Goal: Information Seeking & Learning: Learn about a topic

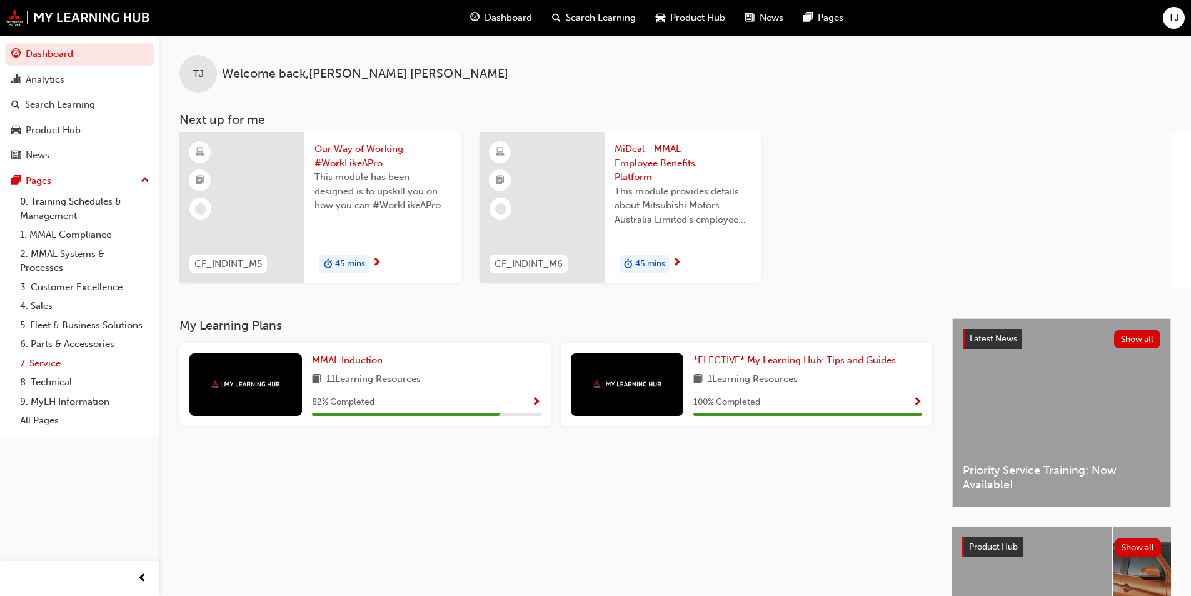
click at [51, 357] on link "7. Service" at bounding box center [84, 363] width 139 height 19
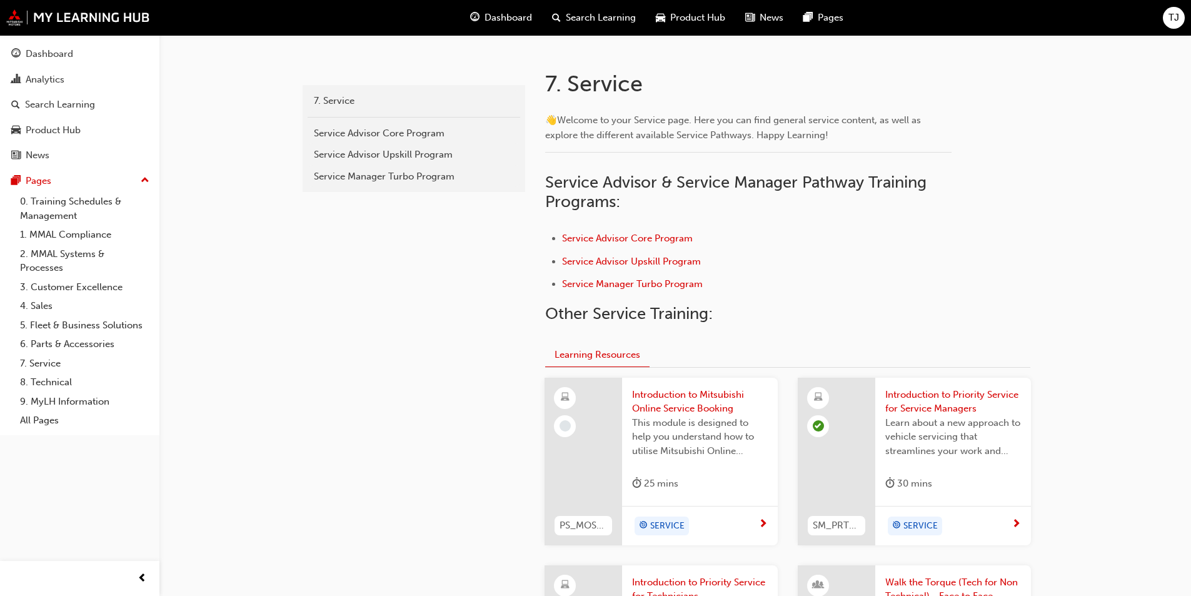
scroll to position [209, 0]
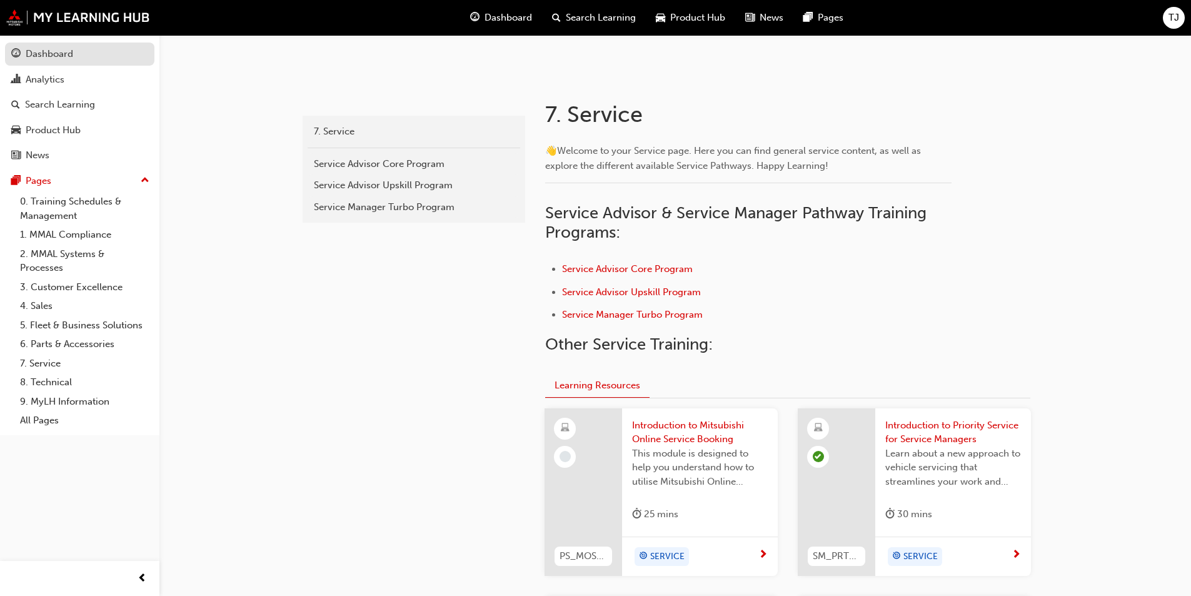
click at [69, 45] on link "Dashboard" at bounding box center [79, 54] width 149 height 23
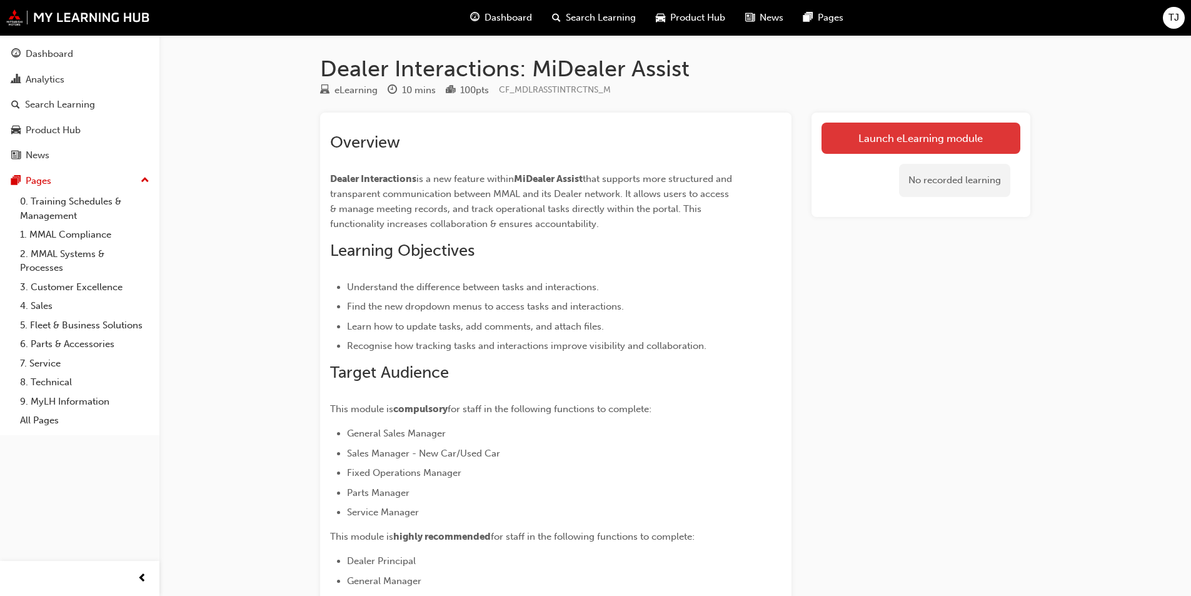
click at [940, 134] on link "Launch eLearning module" at bounding box center [920, 138] width 199 height 31
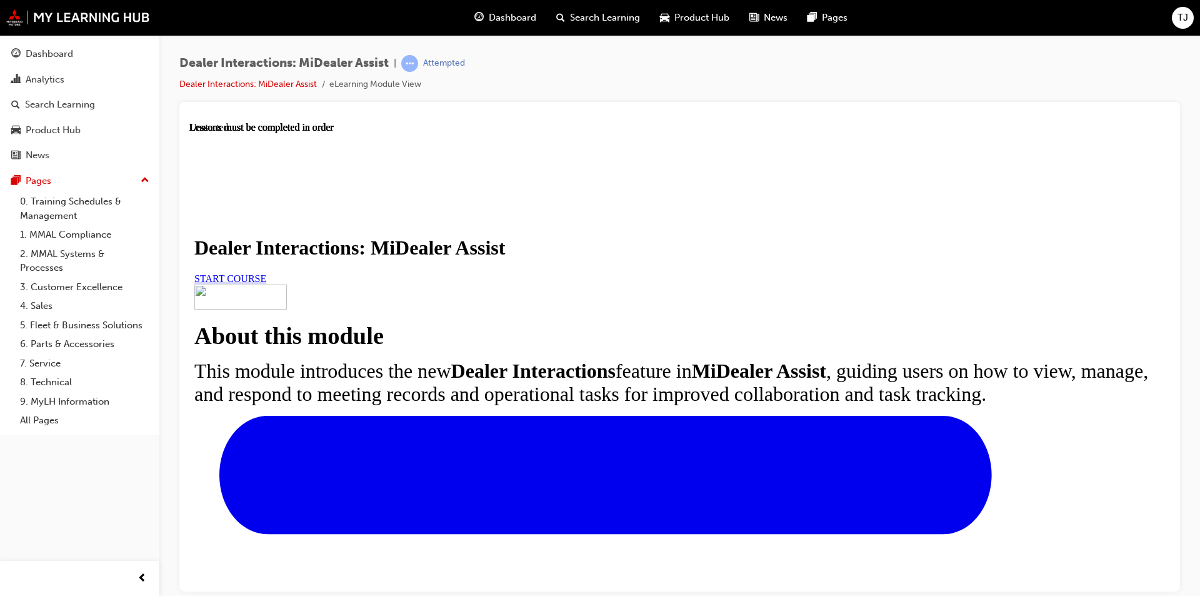
click at [266, 283] on link "START COURSE" at bounding box center [230, 278] width 72 height 11
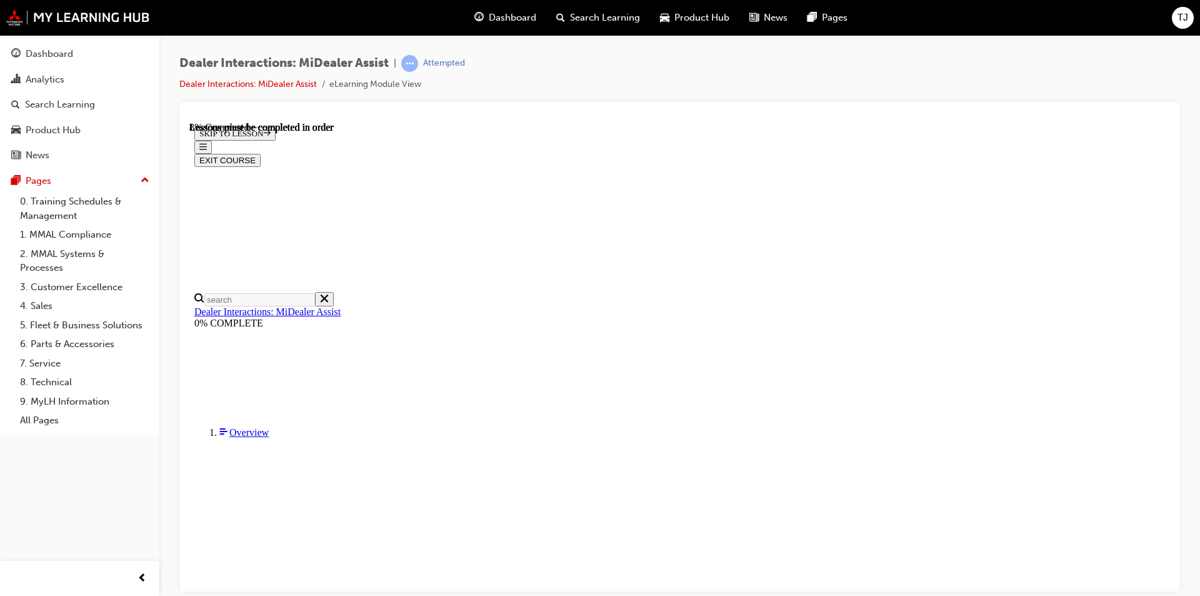
scroll to position [289, 0]
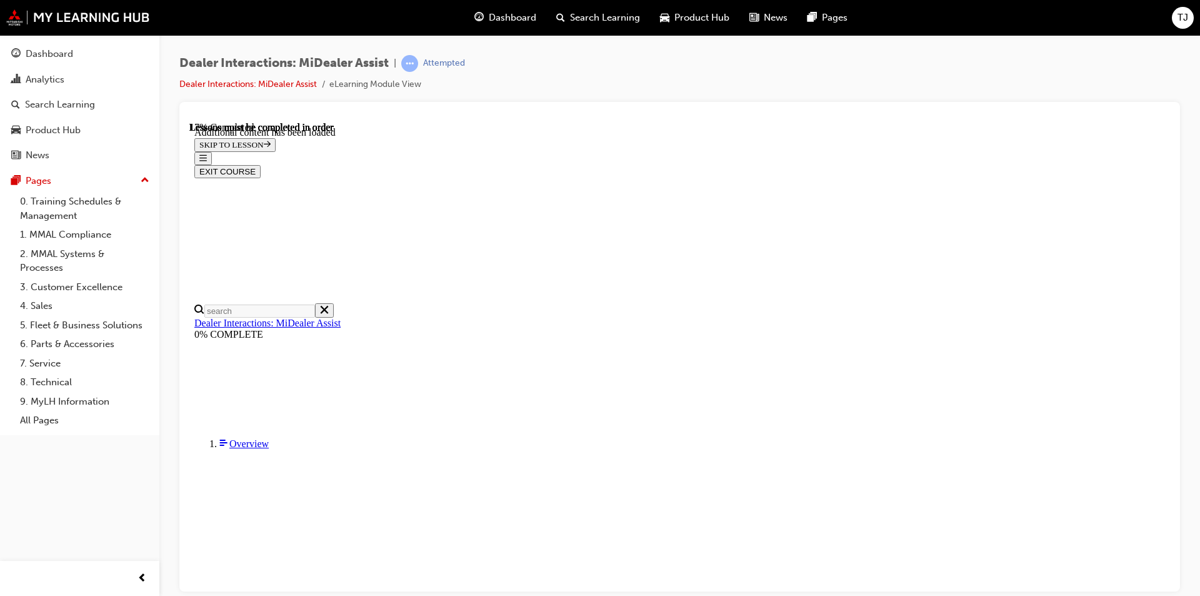
scroll to position [626, 0]
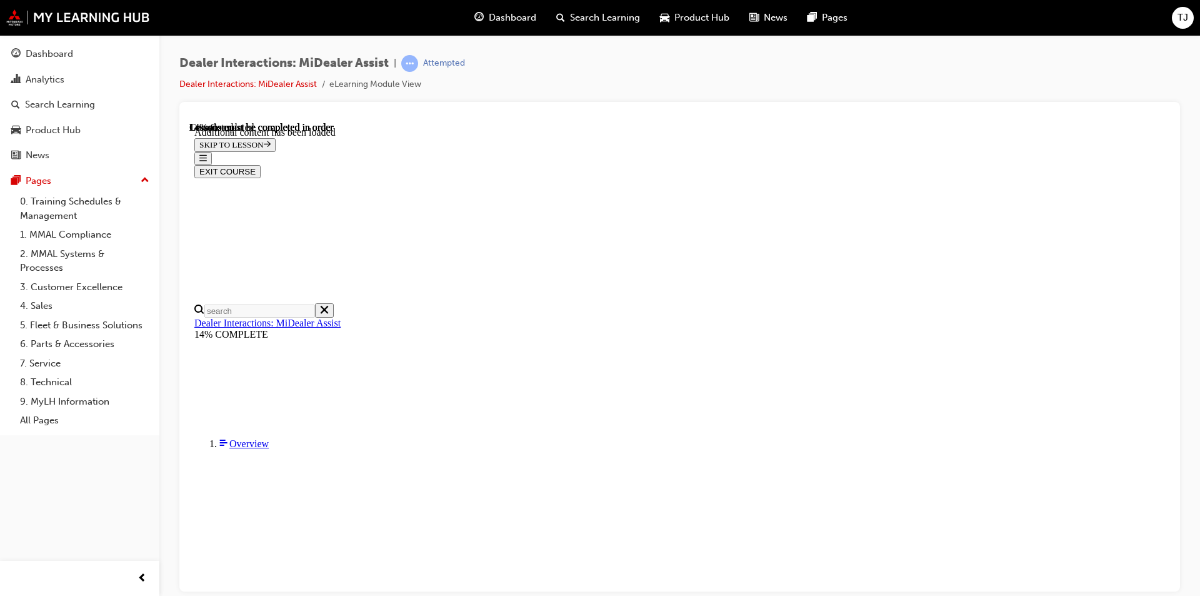
scroll to position [731, 0]
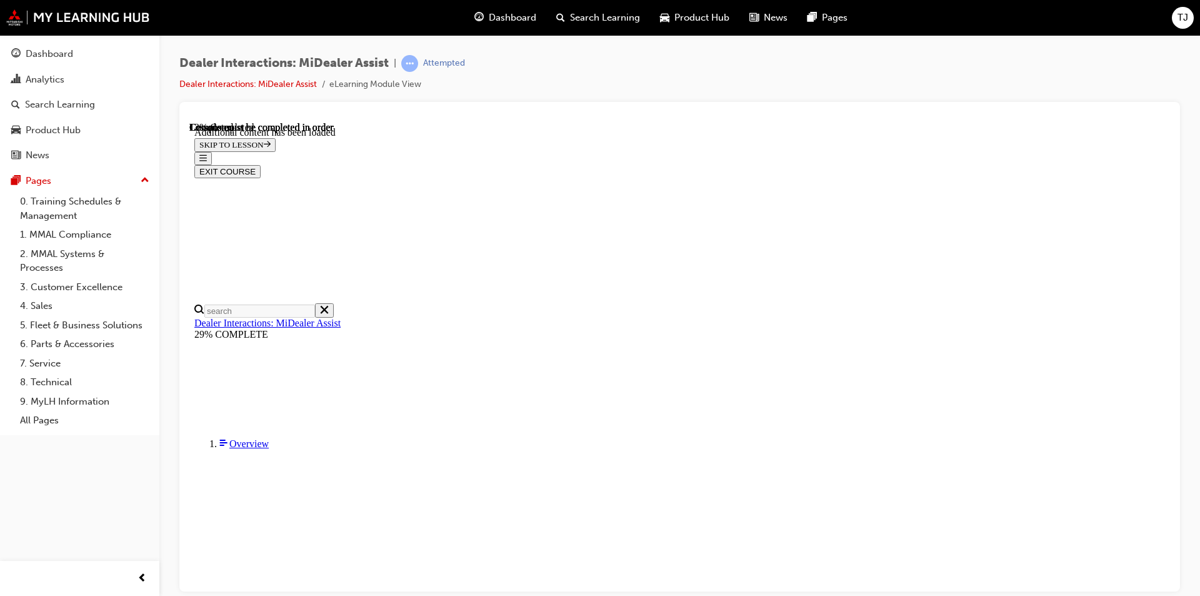
scroll to position [493, 0]
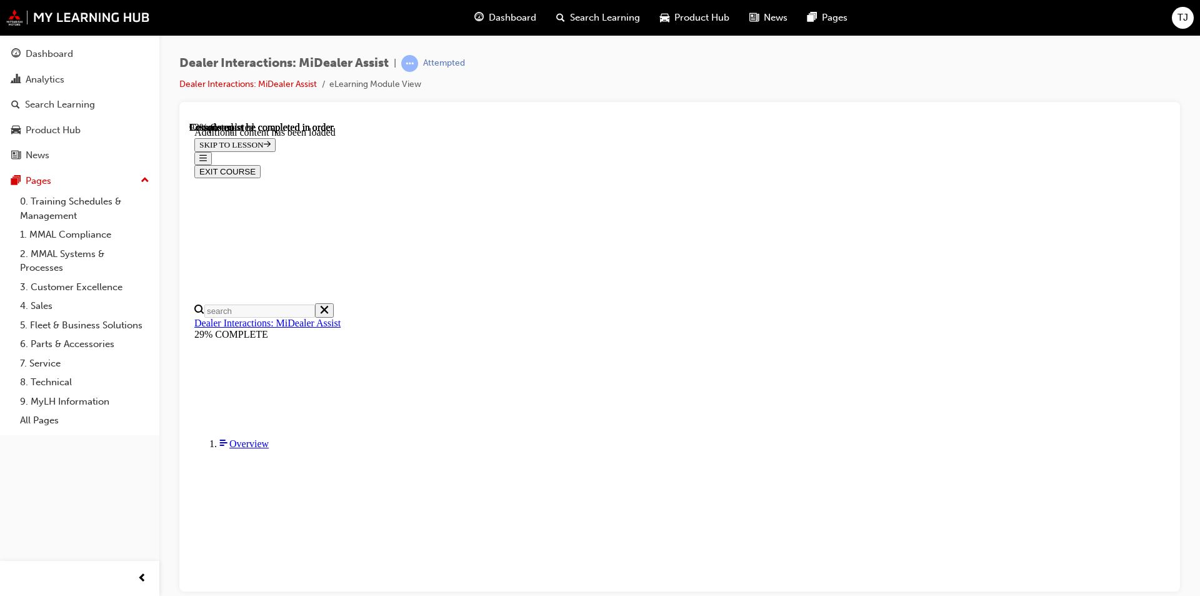
scroll to position [2845, 0]
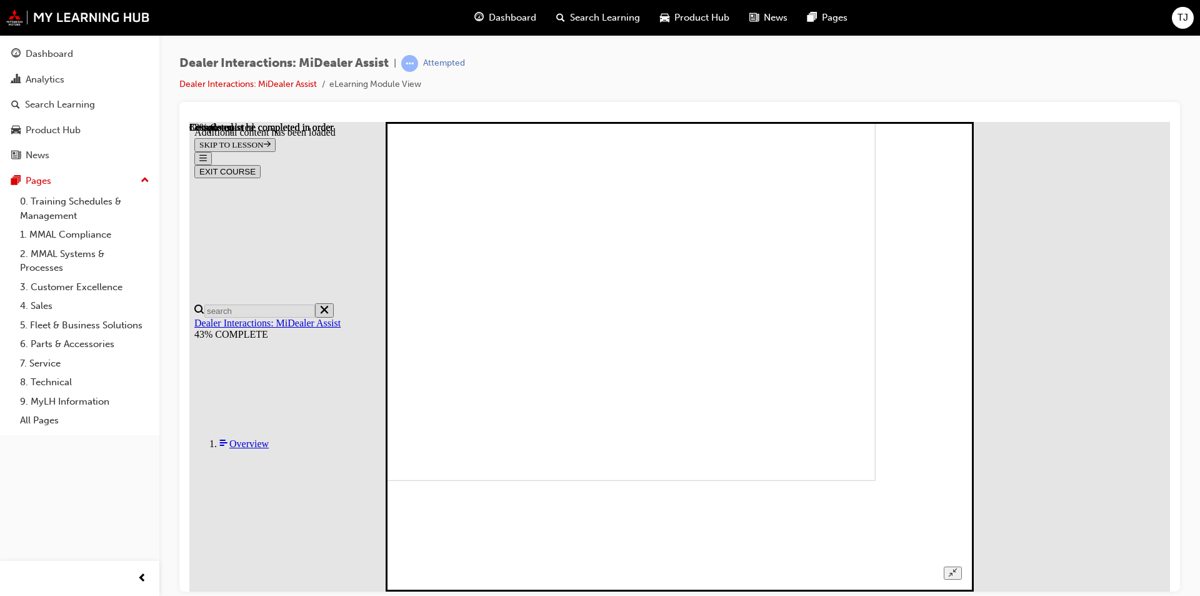
click at [875, 344] on img at bounding box center [602, 245] width 546 height 469
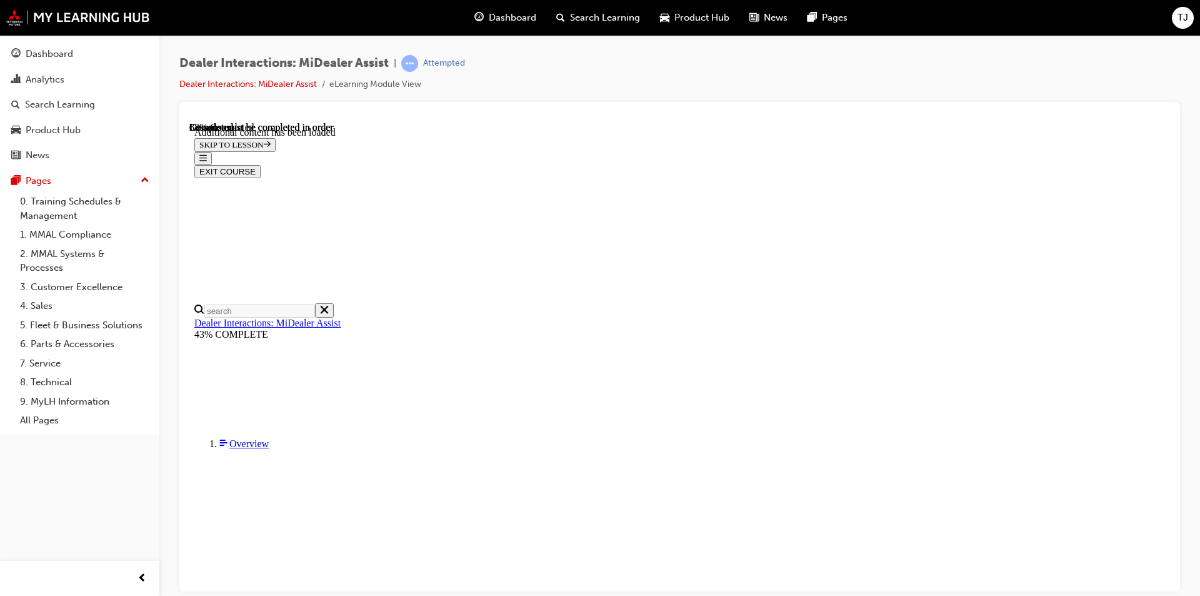
scroll to position [1375, 0]
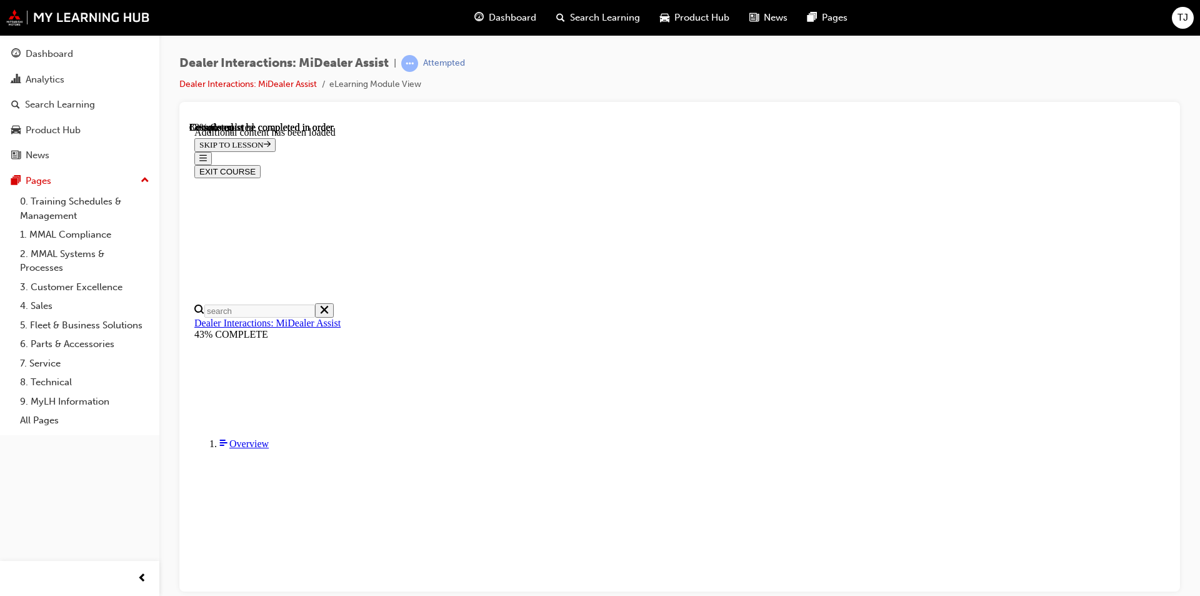
scroll to position [1750, 0]
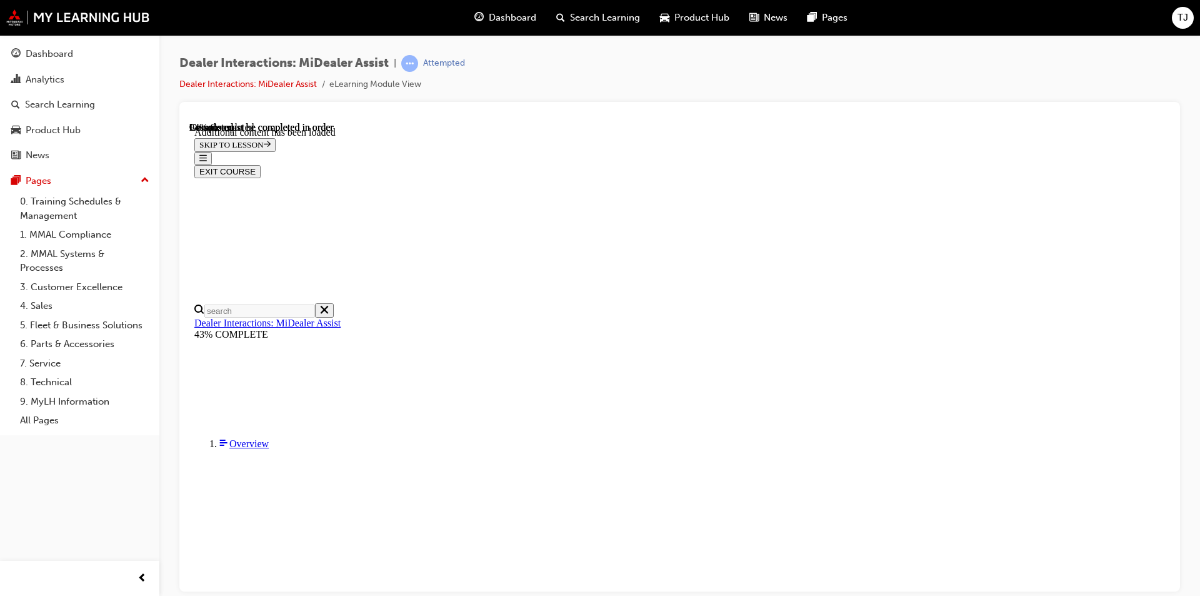
scroll to position [2403, 0]
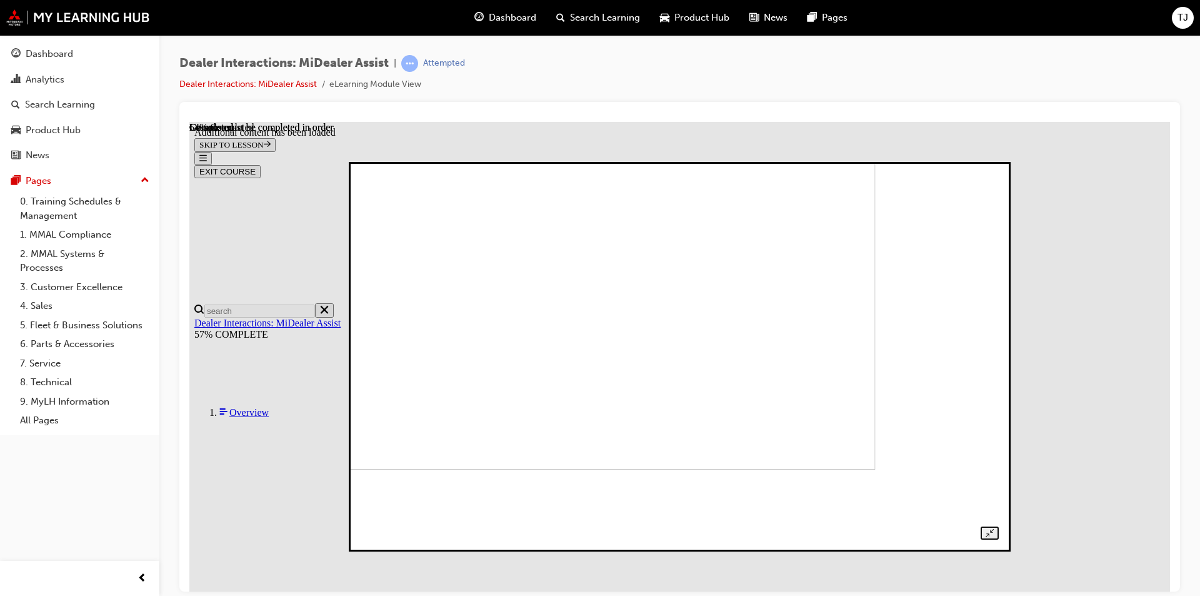
click at [673, 396] on img at bounding box center [565, 288] width 620 height 363
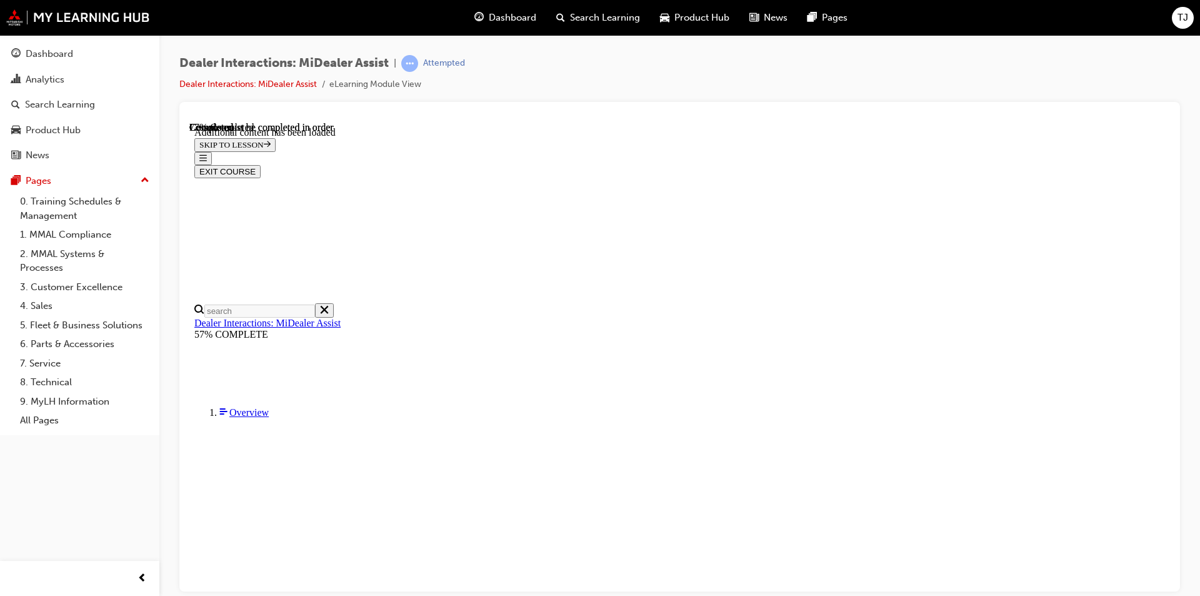
scroll to position [1579, 0]
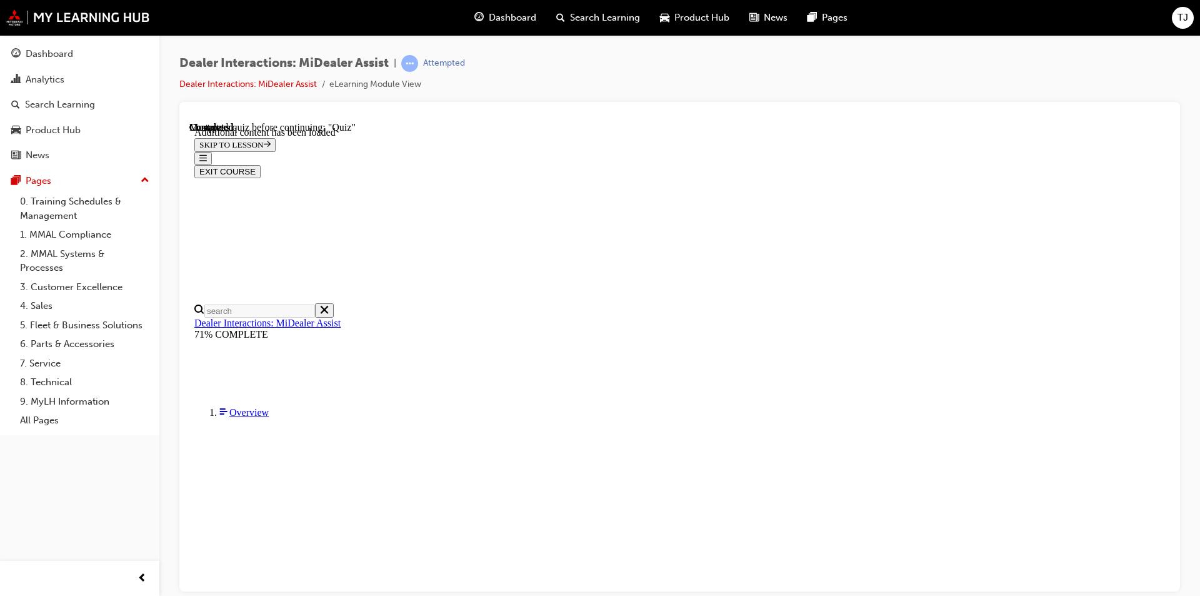
radio input "true"
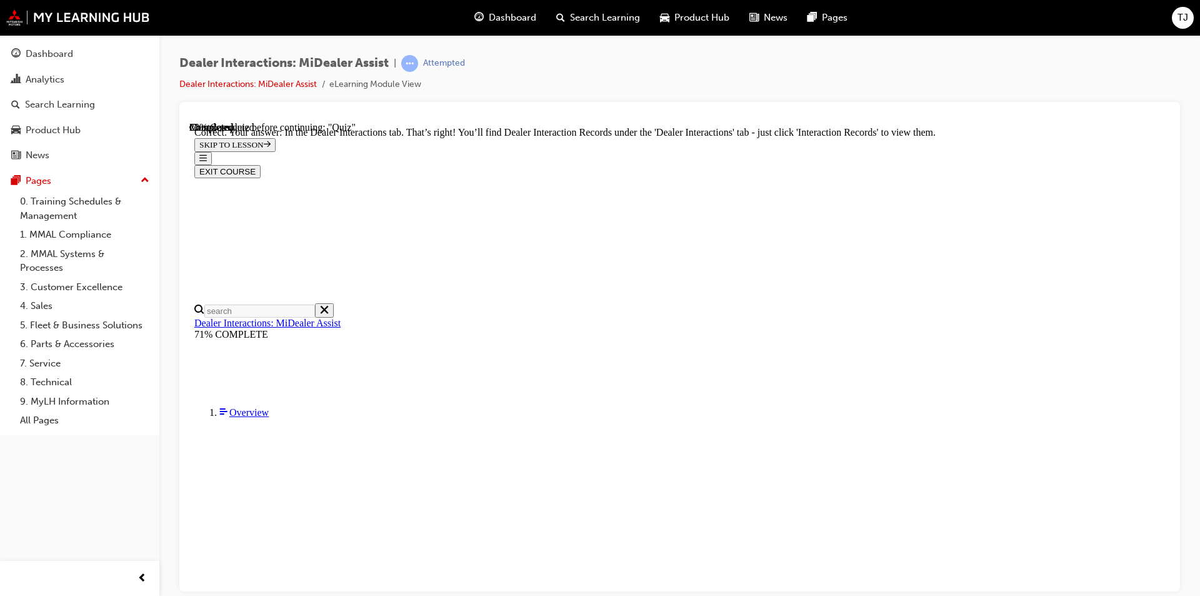
scroll to position [296, 0]
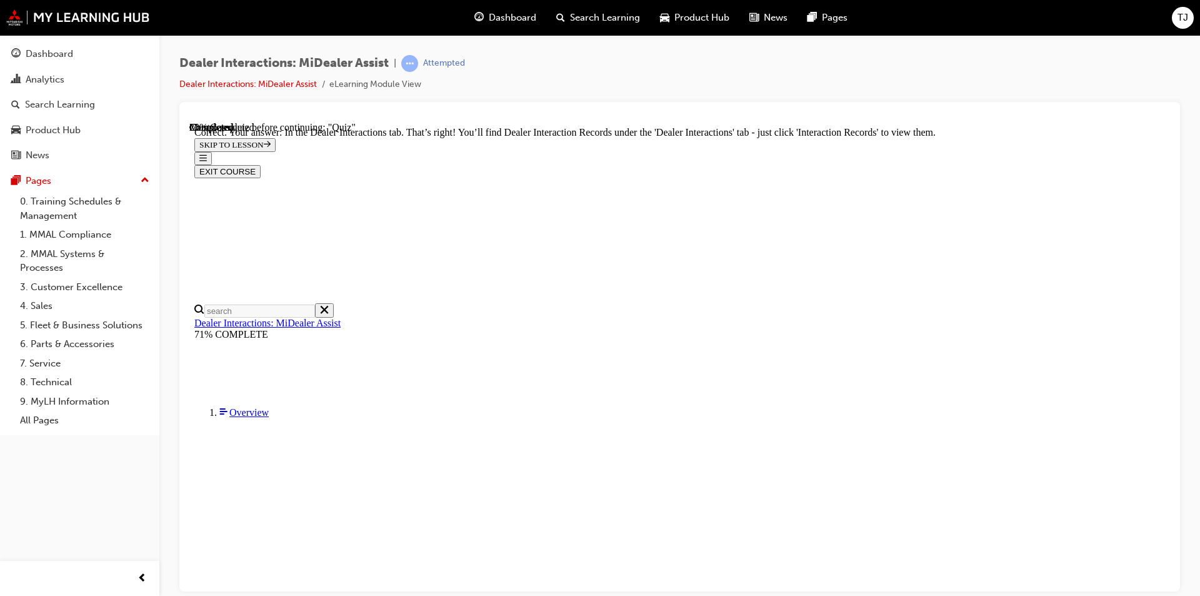
radio input "true"
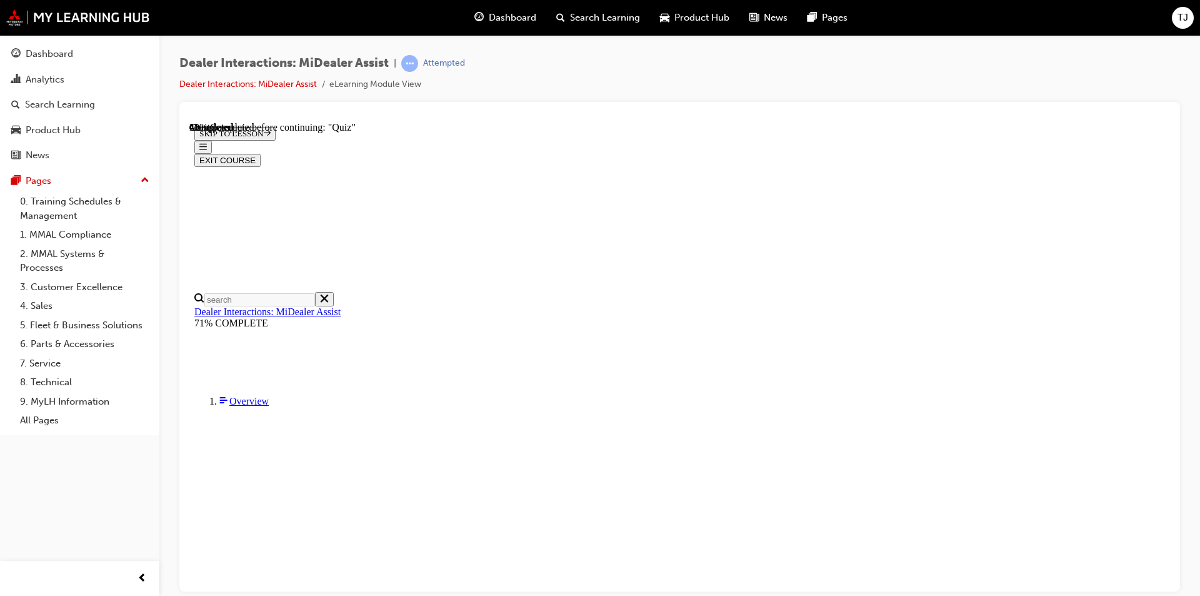
radio input "true"
drag, startPoint x: 766, startPoint y: 499, endPoint x: 792, endPoint y: 504, distance: 26.1
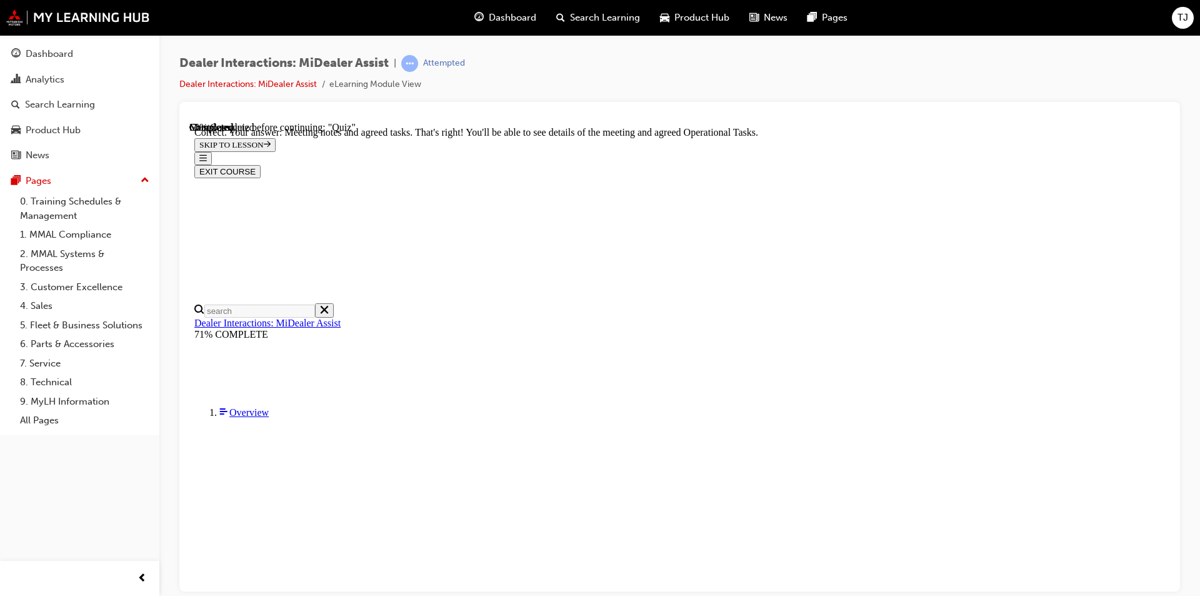
scroll to position [296, 0]
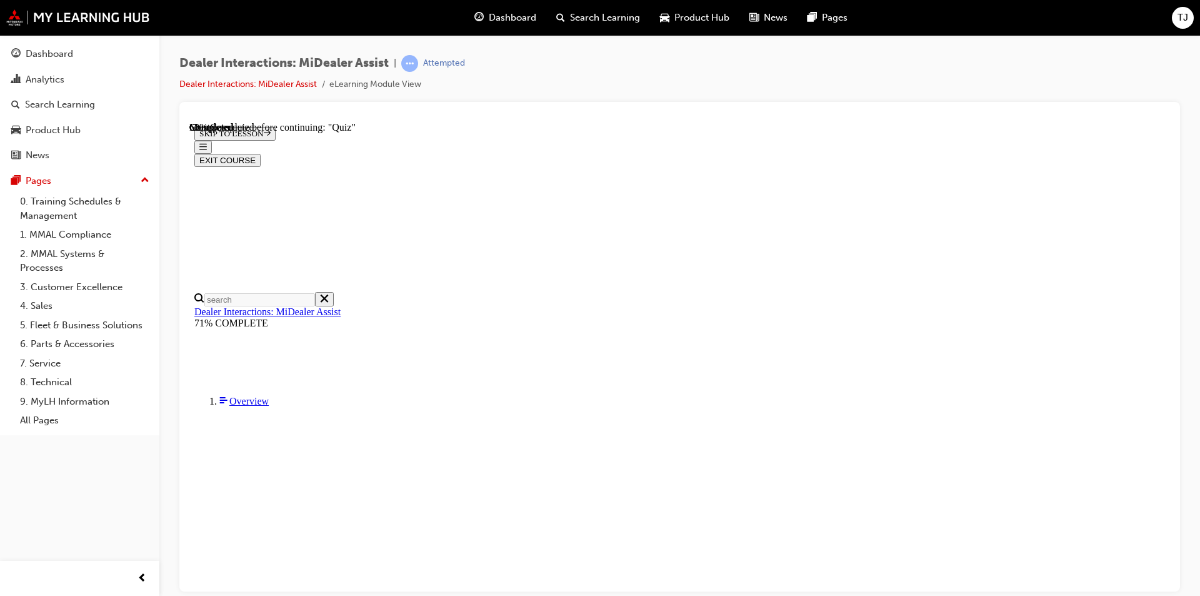
drag, startPoint x: 570, startPoint y: 293, endPoint x: 573, endPoint y: 301, distance: 9.3
radio input "true"
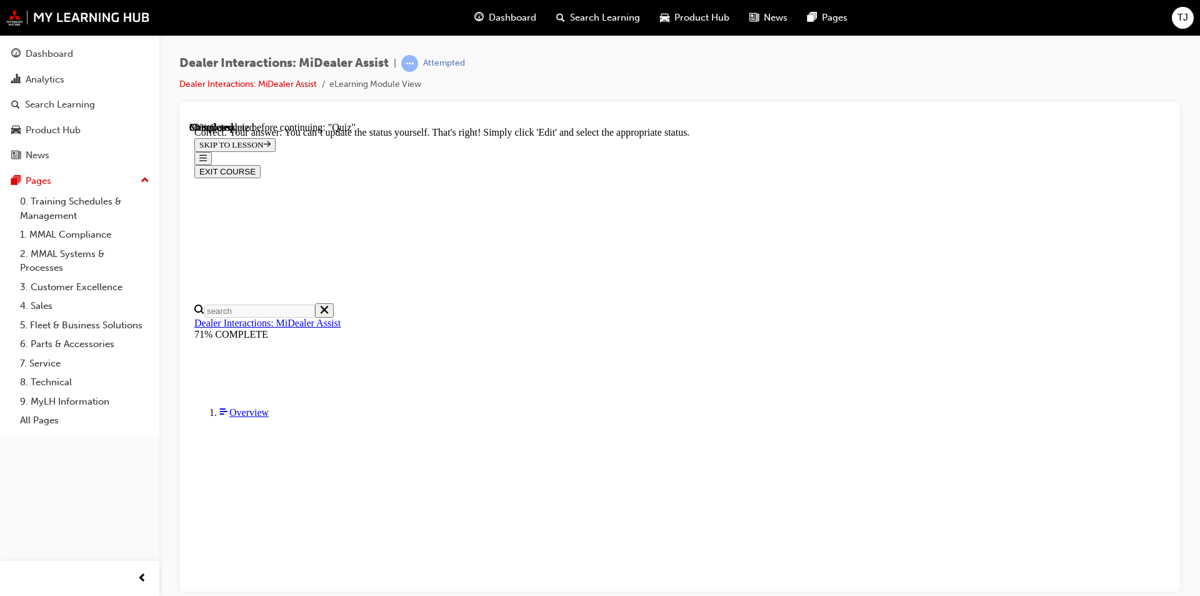
scroll to position [299, 0]
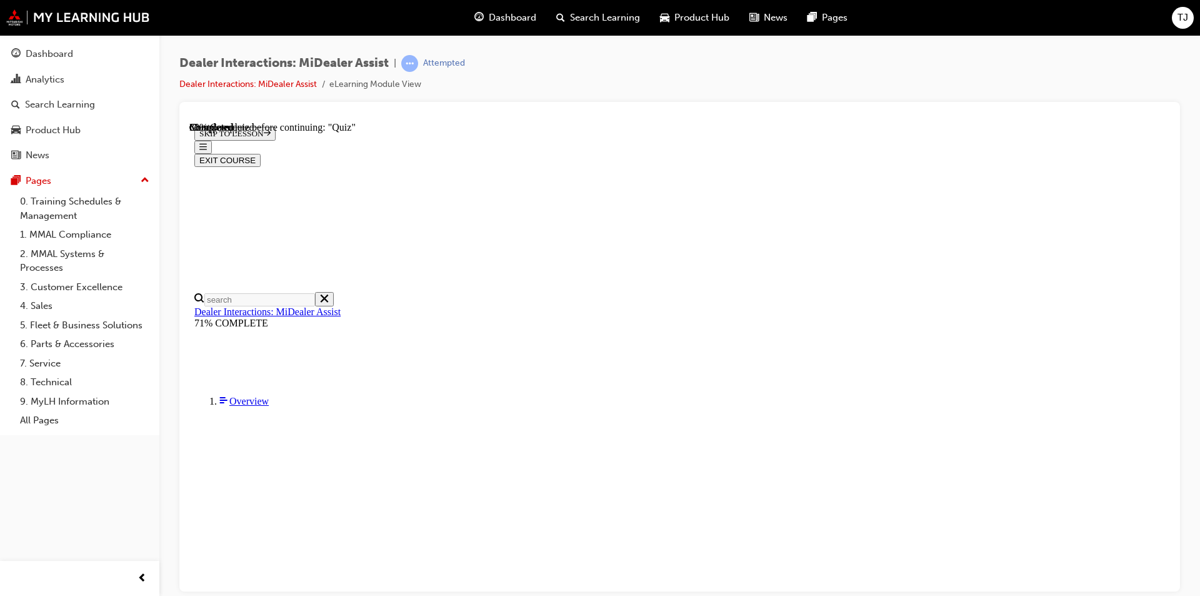
scroll to position [148, 0]
radio input "true"
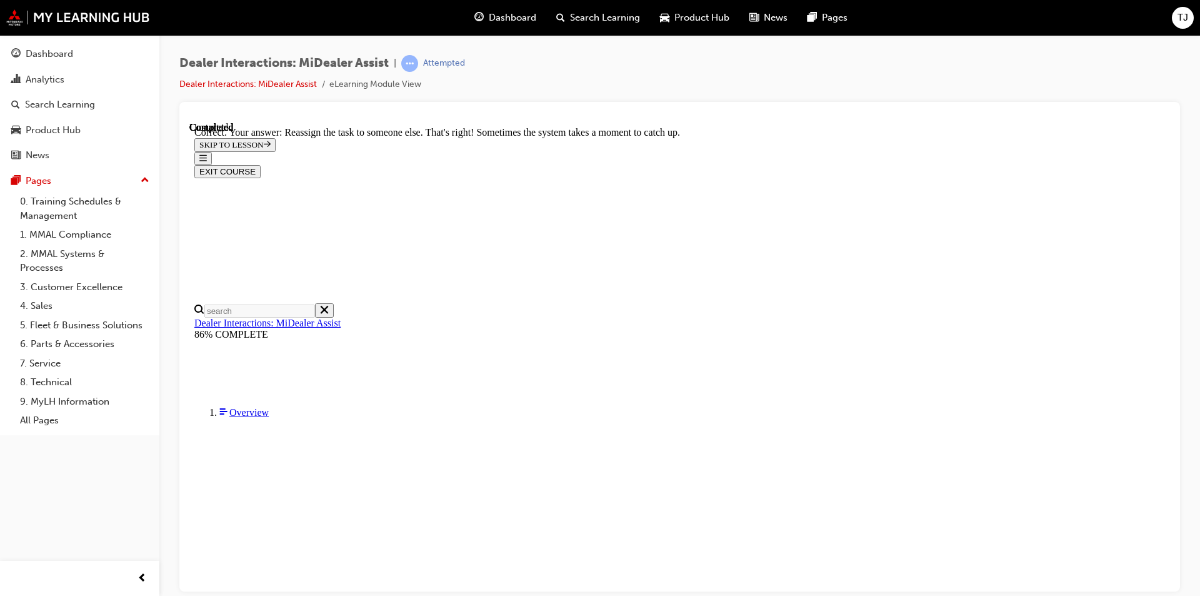
scroll to position [306, 0]
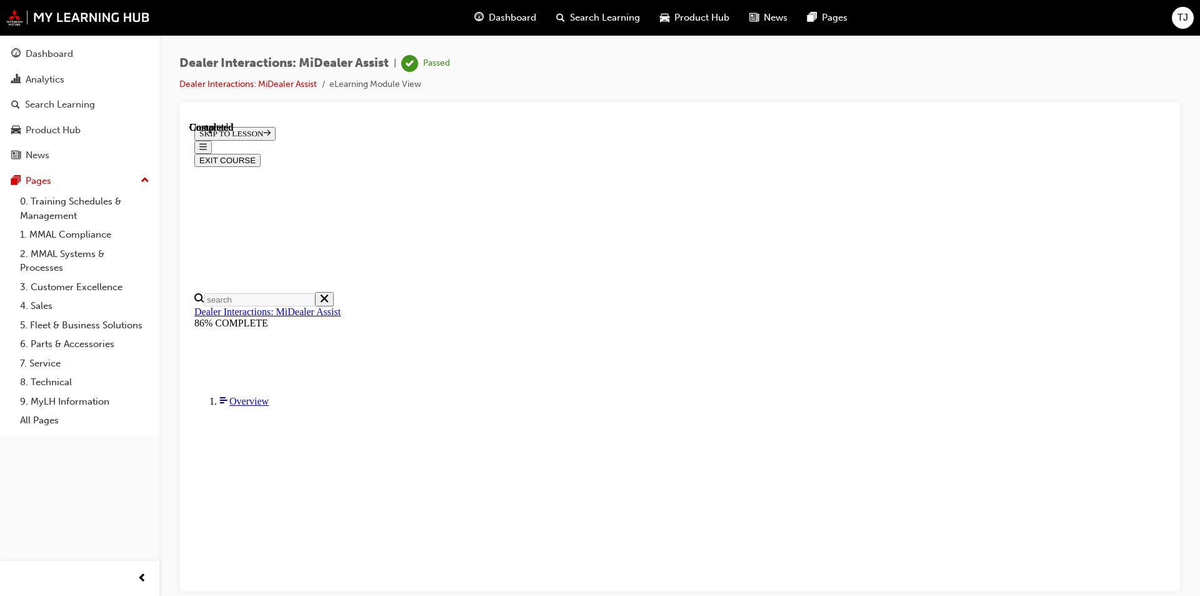
scroll to position [211, 0]
click at [261, 153] on button "EXIT COURSE" at bounding box center [227, 159] width 66 height 13
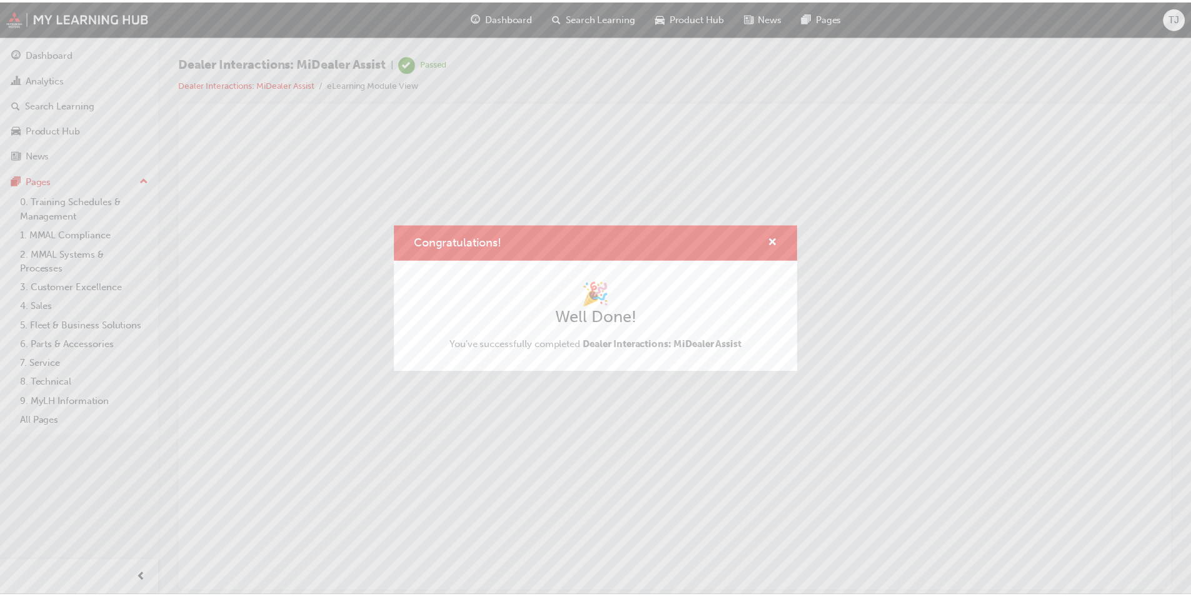
scroll to position [0, 0]
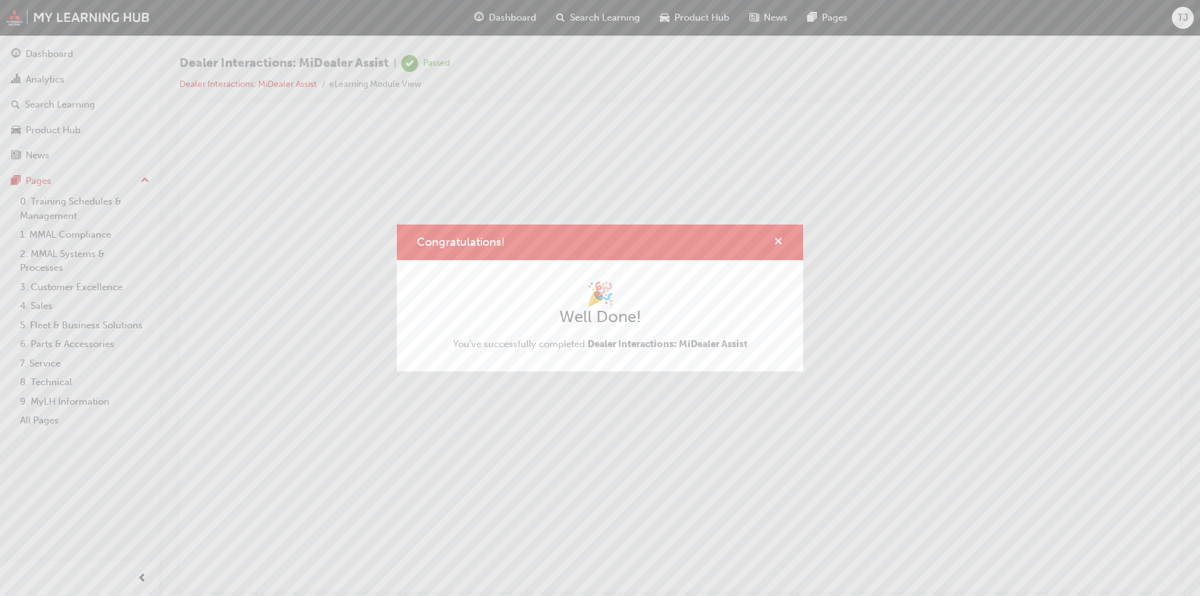
click at [780, 239] on span "cross-icon" at bounding box center [778, 242] width 9 height 11
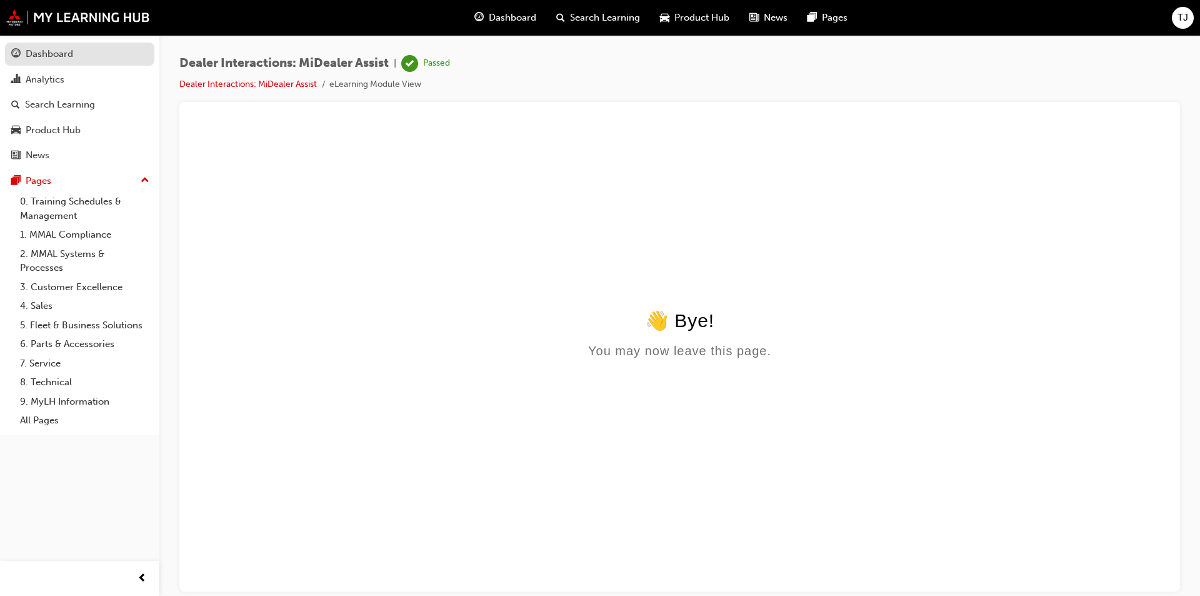
click at [43, 54] on div "Dashboard" at bounding box center [50, 54] width 48 height 14
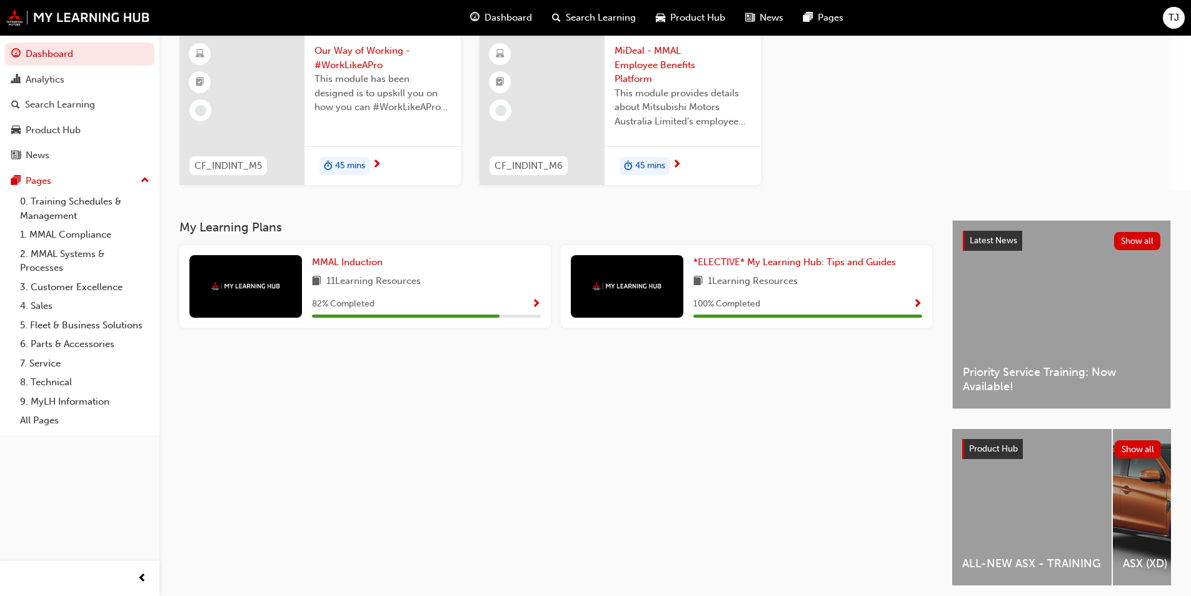
scroll to position [146, 0]
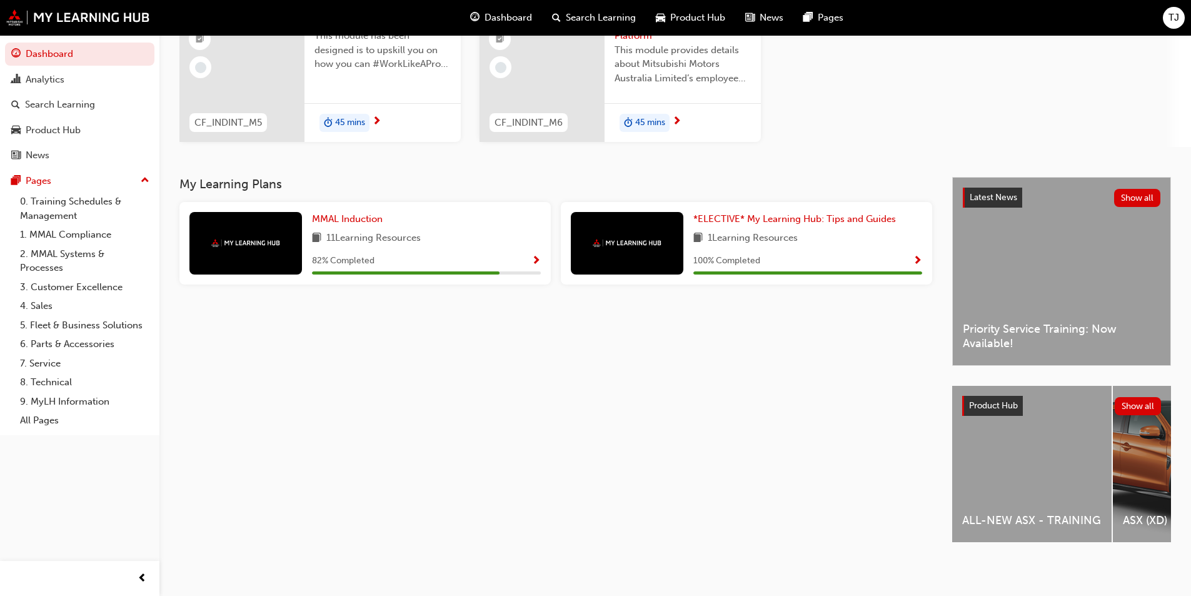
click at [1026, 485] on div "ALL-NEW ASX - TRAINING" at bounding box center [1031, 464] width 159 height 156
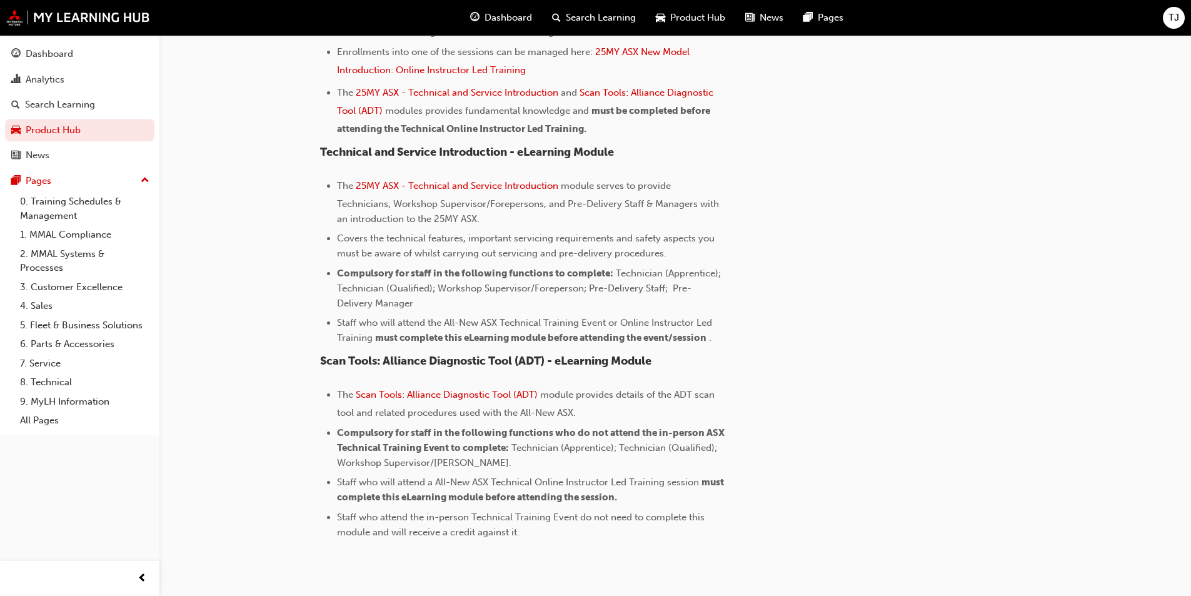
scroll to position [1093, 0]
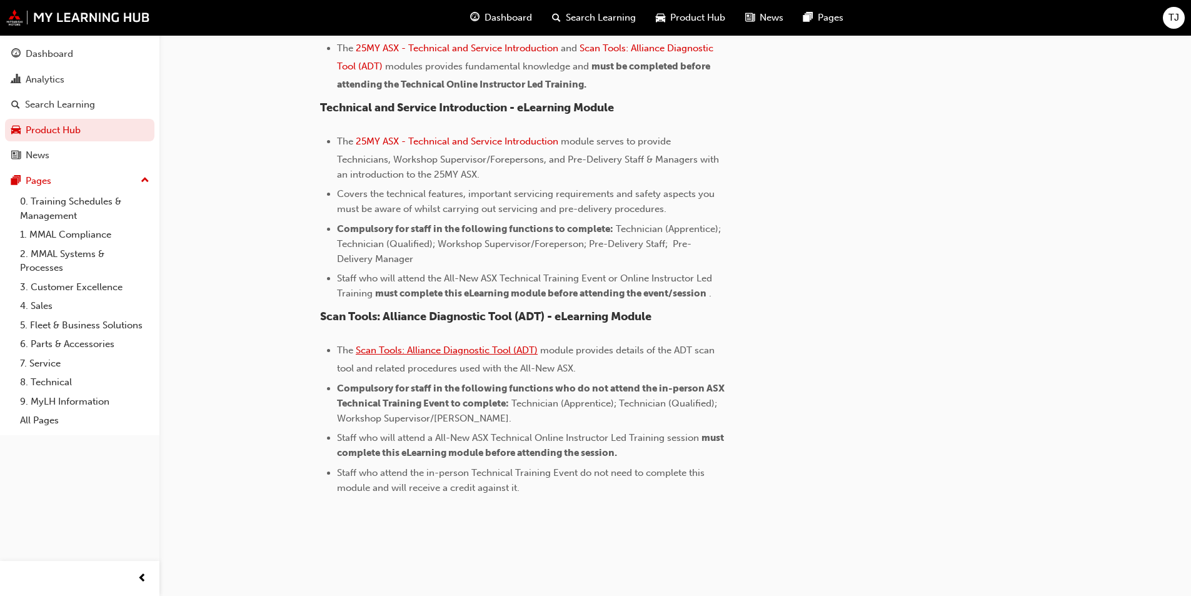
drag, startPoint x: 418, startPoint y: 350, endPoint x: 455, endPoint y: 349, distance: 37.5
click at [418, 350] on span "Scan Tools: Alliance Diagnostic Tool (ADT)" at bounding box center [447, 349] width 182 height 11
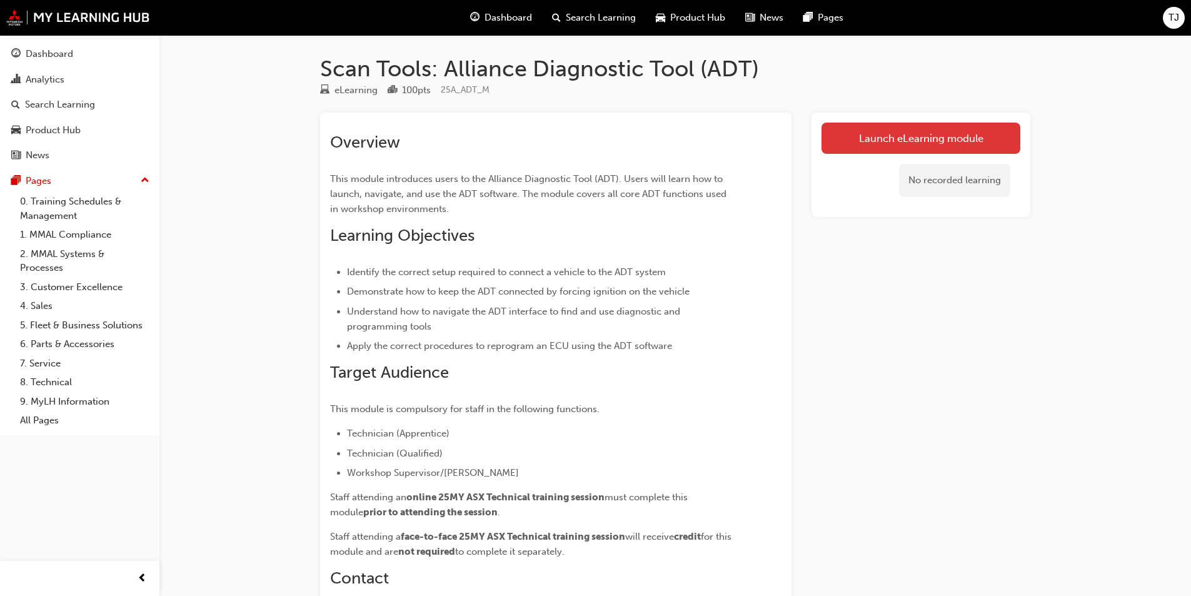
click at [858, 133] on link "Launch eLearning module" at bounding box center [920, 138] width 199 height 31
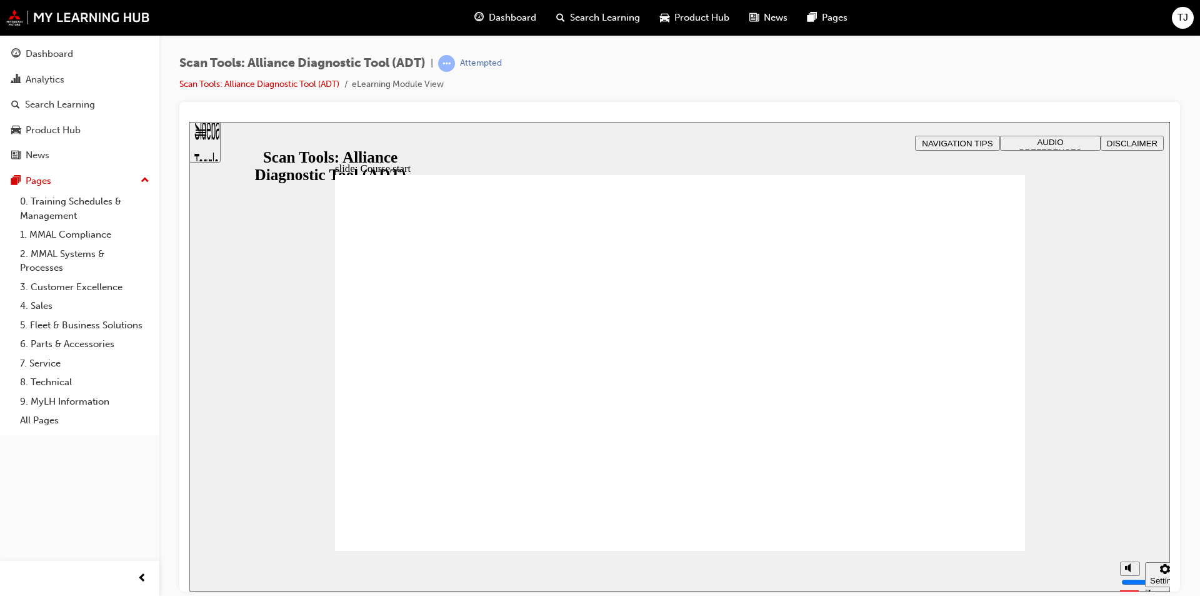
drag, startPoint x: 1130, startPoint y: 521, endPoint x: 1132, endPoint y: 541, distance: 20.2
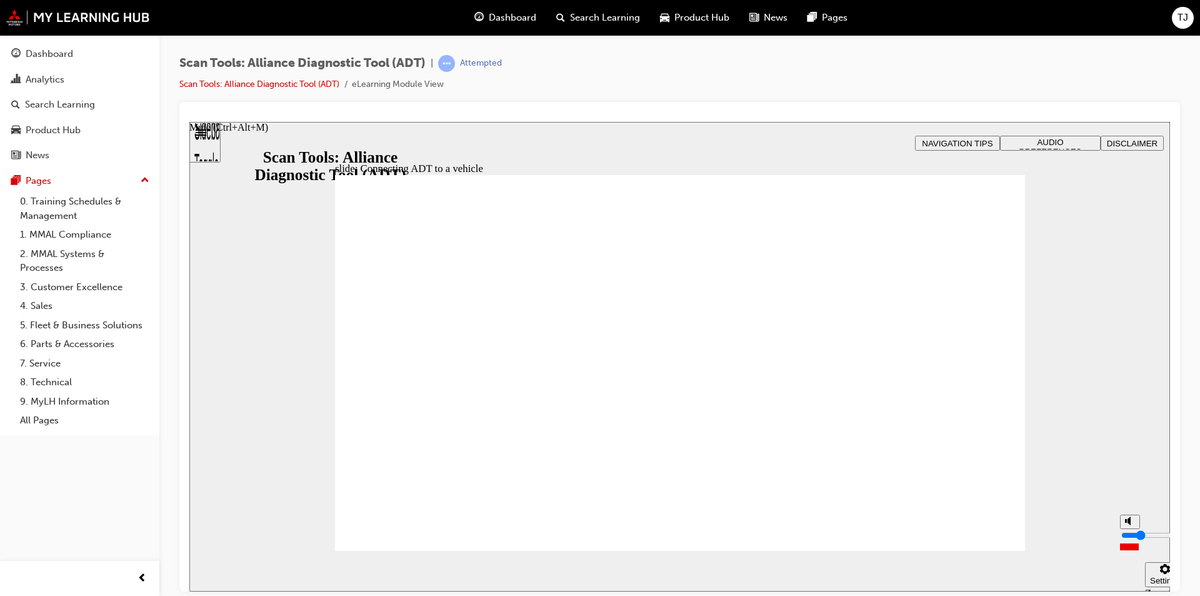
type input "2"
click at [1132, 540] on input "volume" at bounding box center [1162, 535] width 81 height 10
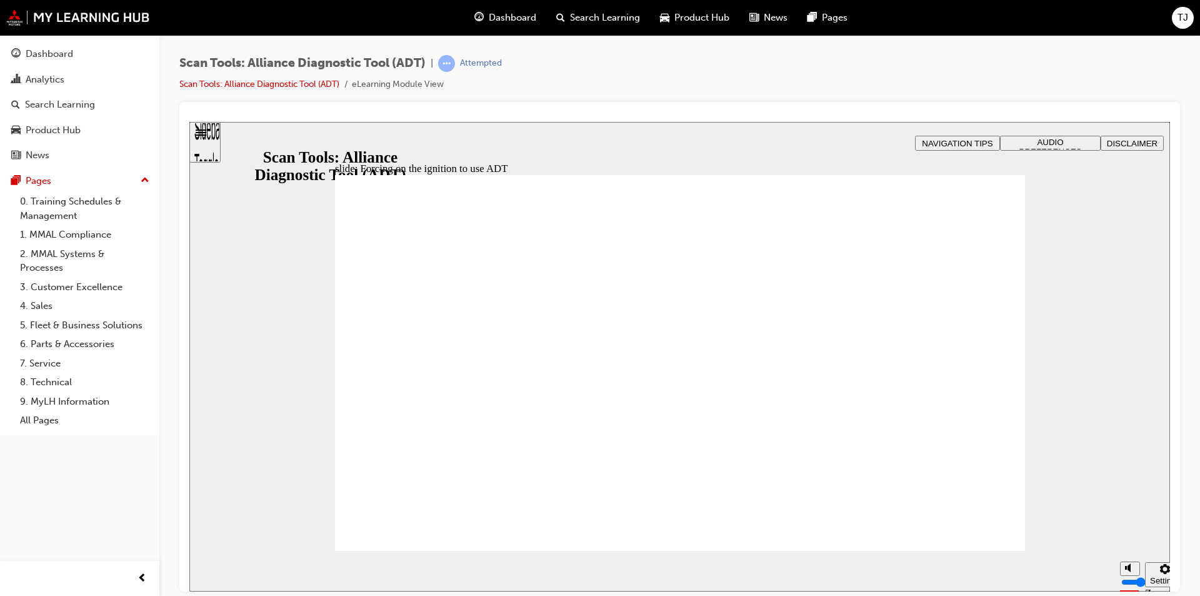
type input "53"
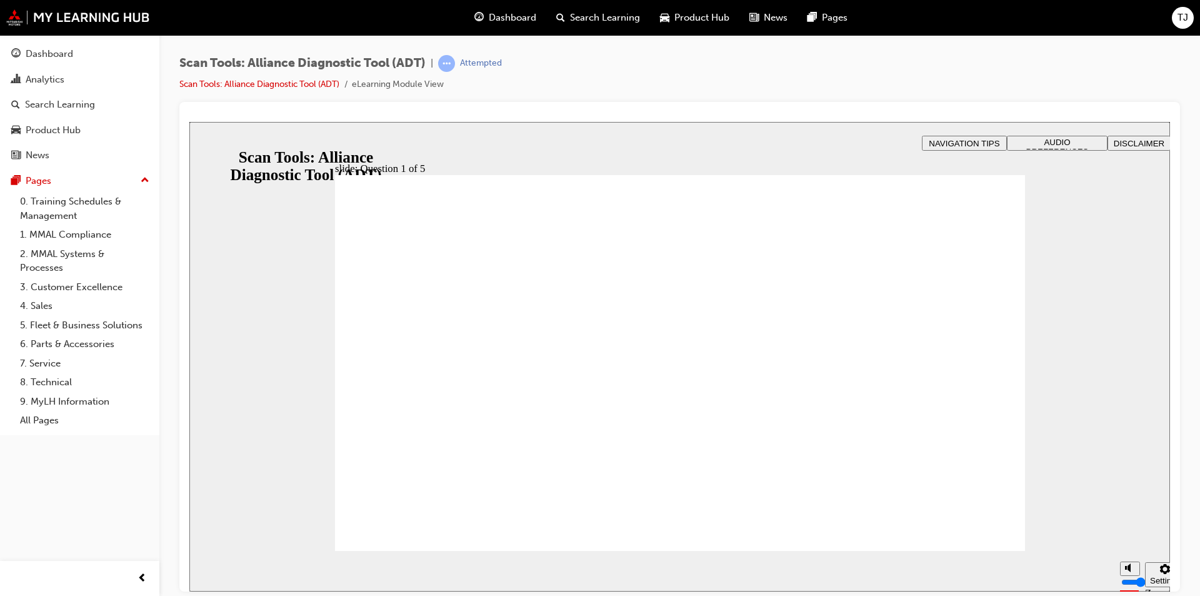
radio input "true"
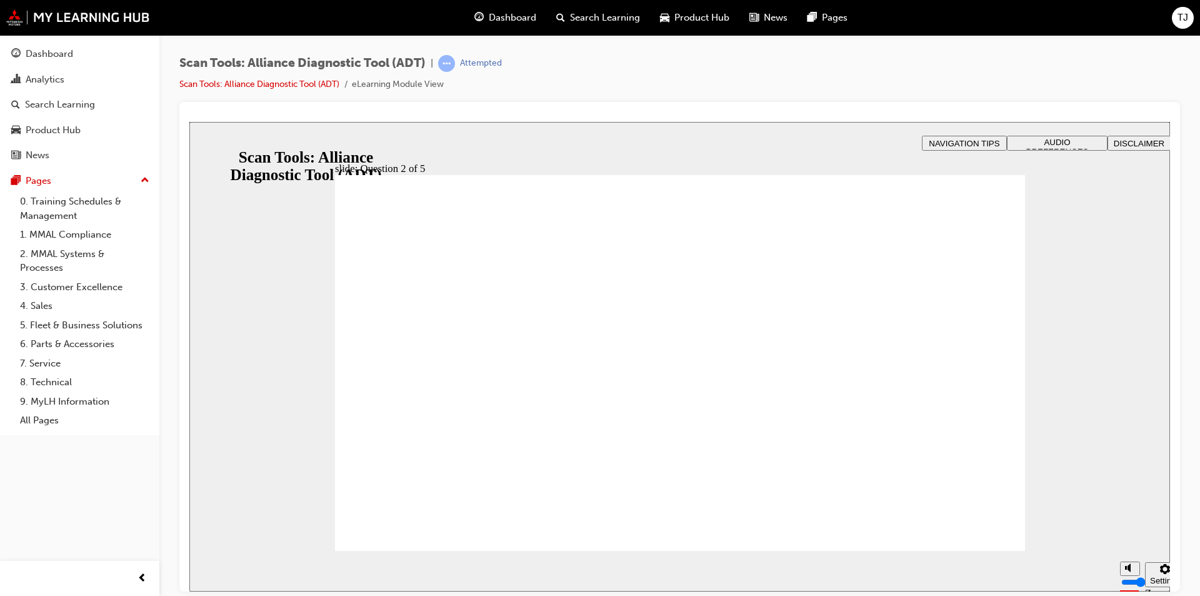
radio input "true"
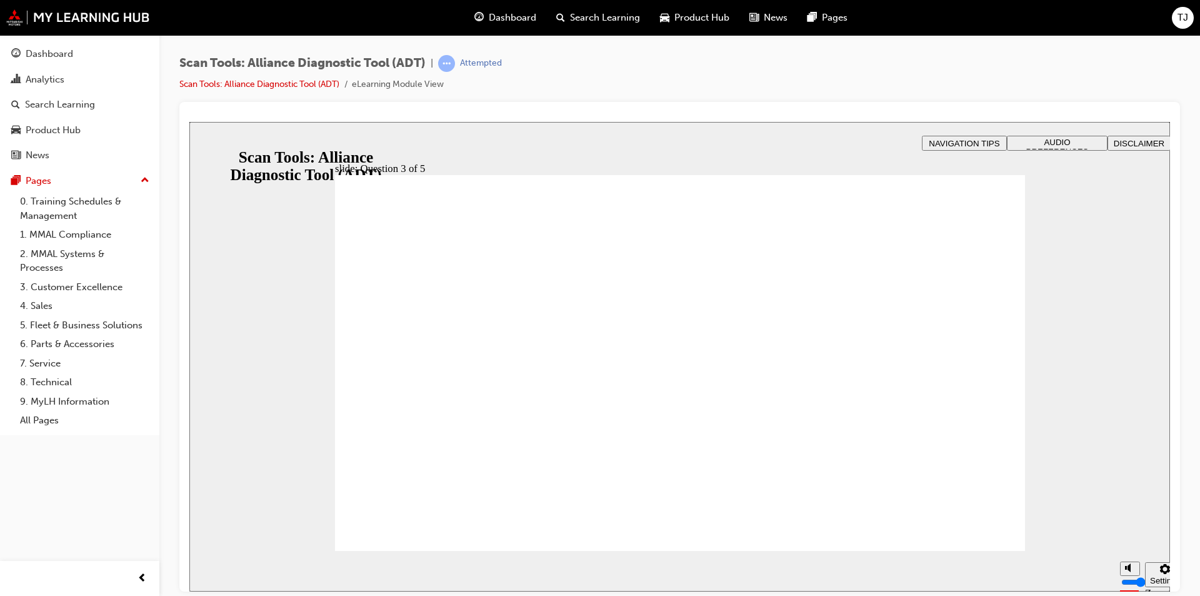
drag, startPoint x: 963, startPoint y: 532, endPoint x: 970, endPoint y: 536, distance: 7.8
drag, startPoint x: 389, startPoint y: 316, endPoint x: 419, endPoint y: 334, distance: 34.5
radio input "true"
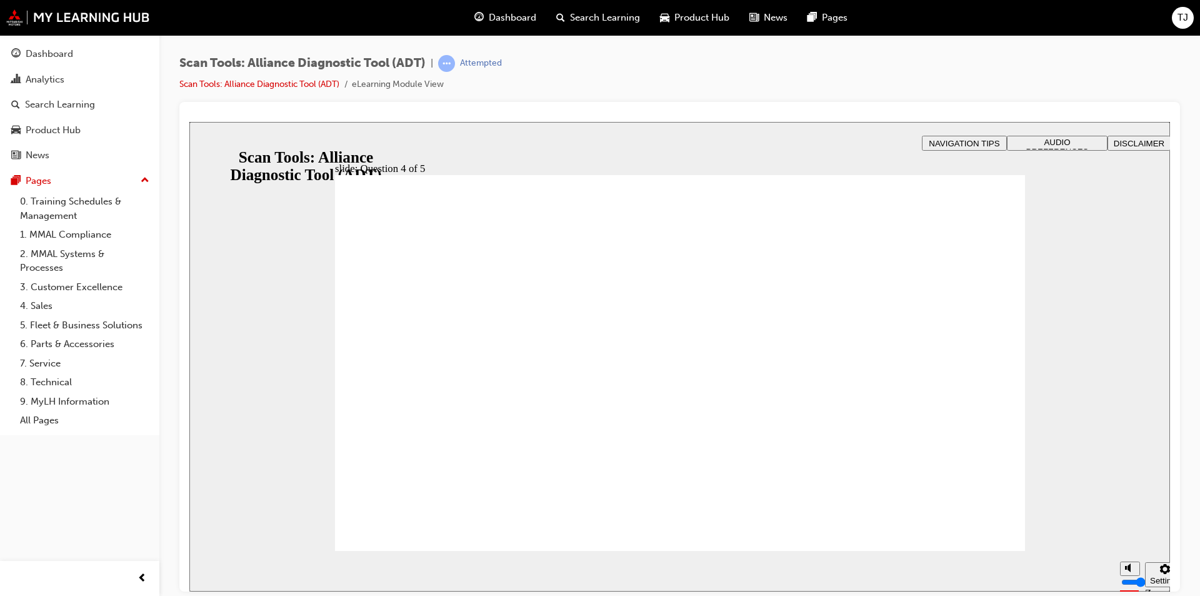
click at [985, 553] on section "Pause (Ctrl+Alt+P) Replay (Ctrl+Alt+R) Playback speed Playback Speed 2 1.75 1.5" at bounding box center [679, 570] width 981 height 41
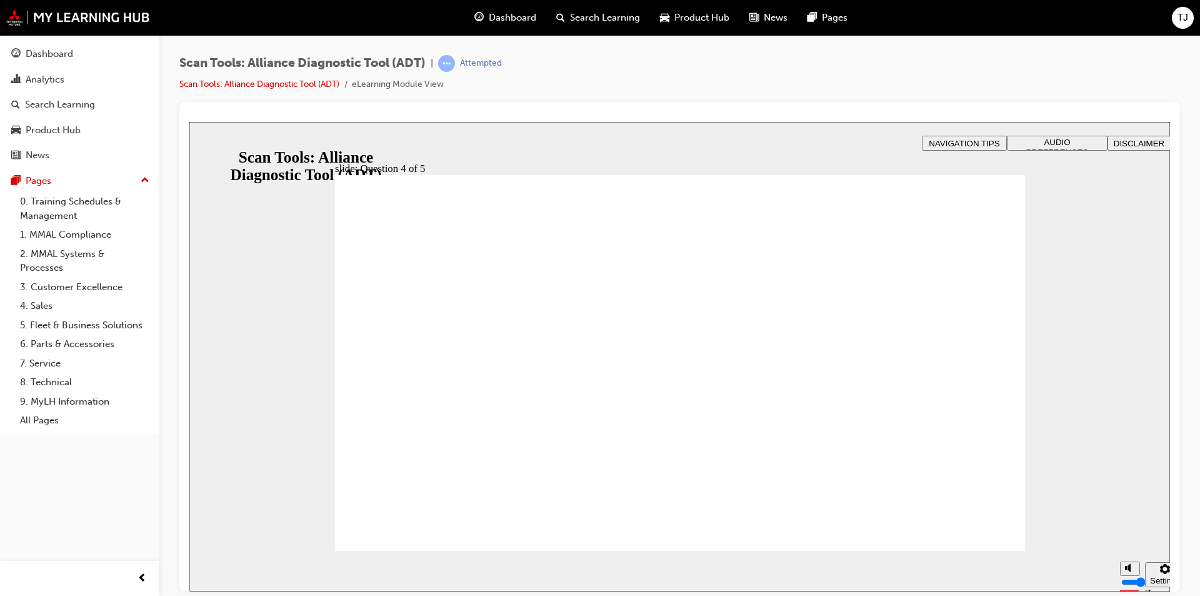
radio input "true"
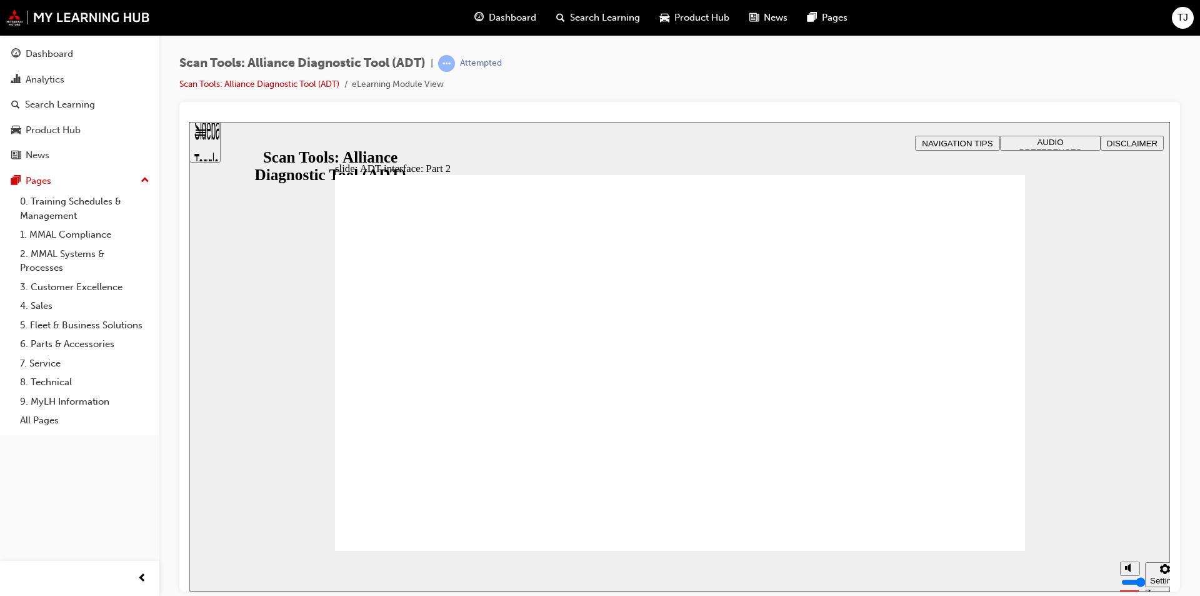
radio input "true"
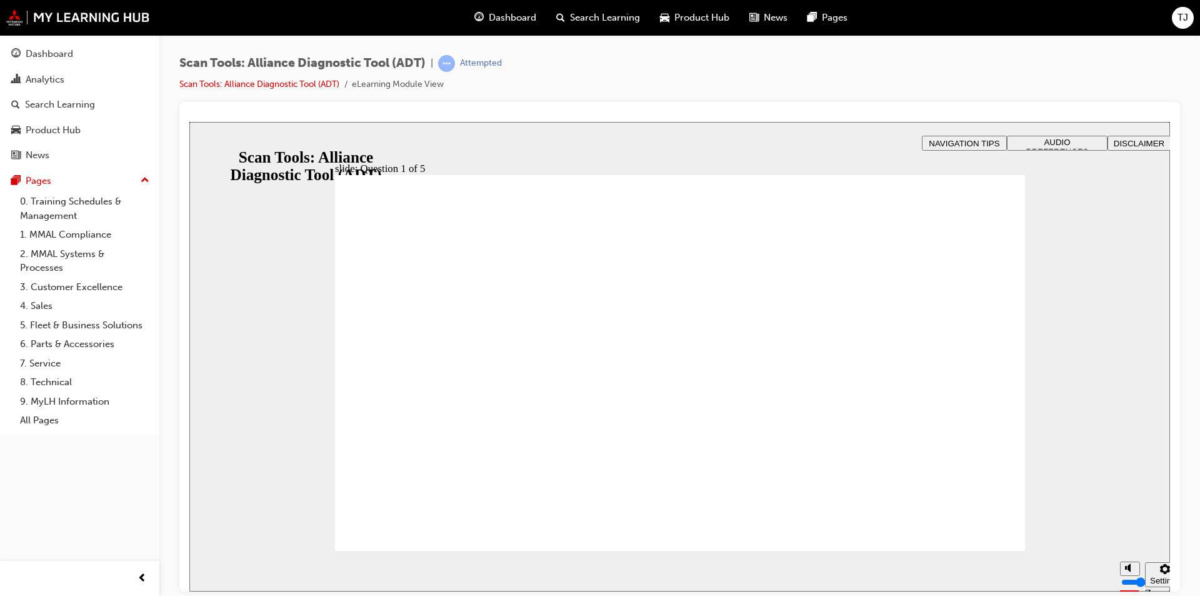
radio input "true"
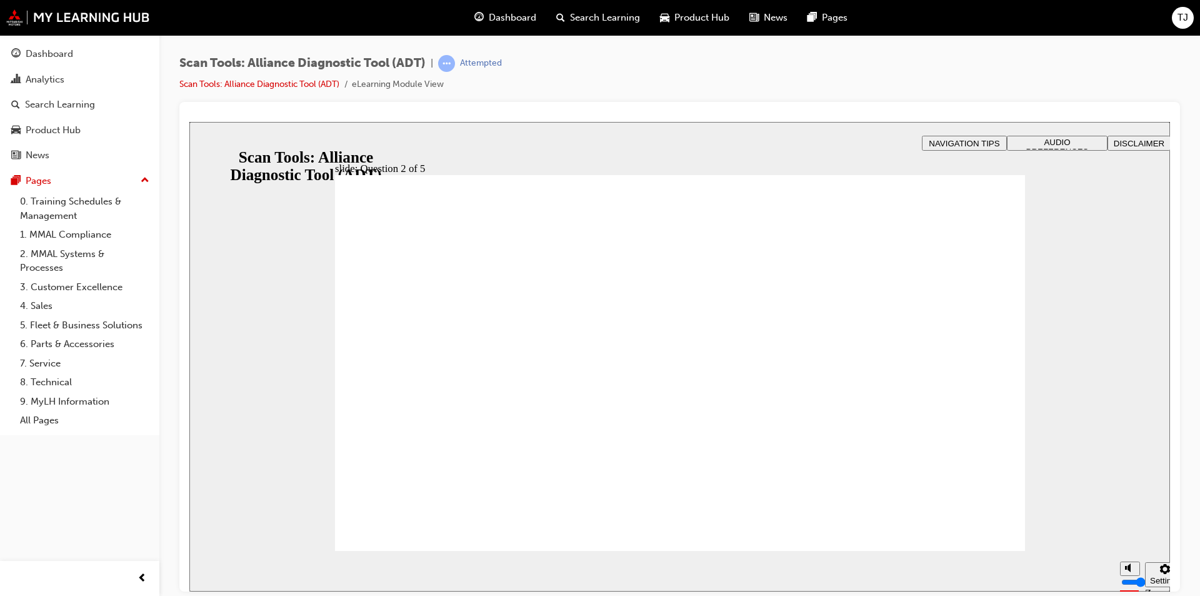
radio input "true"
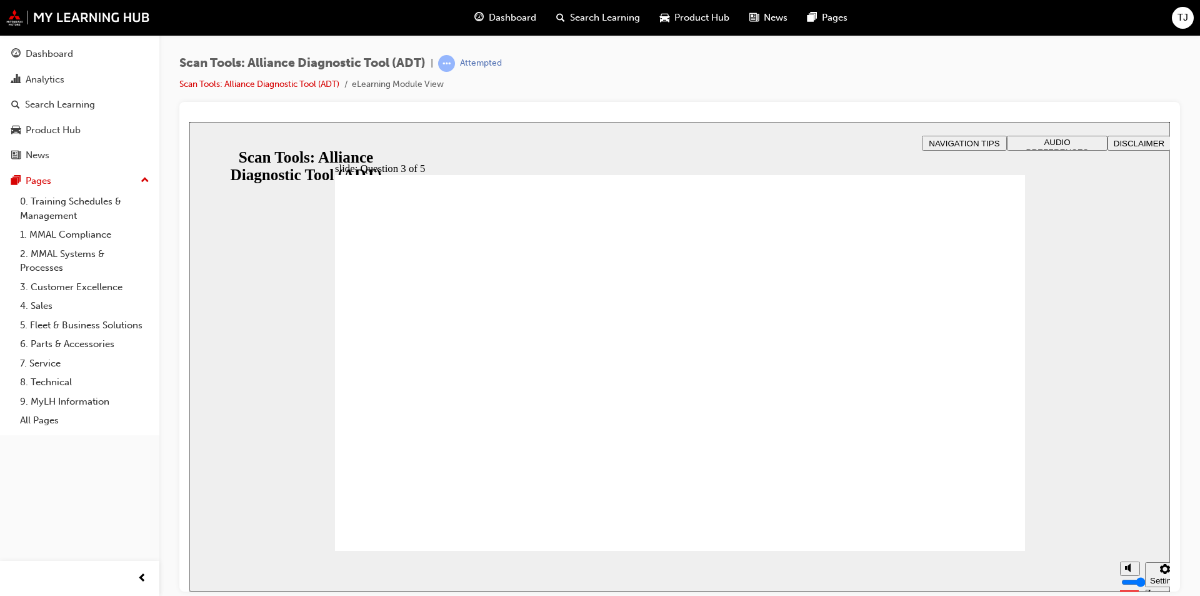
radio input "true"
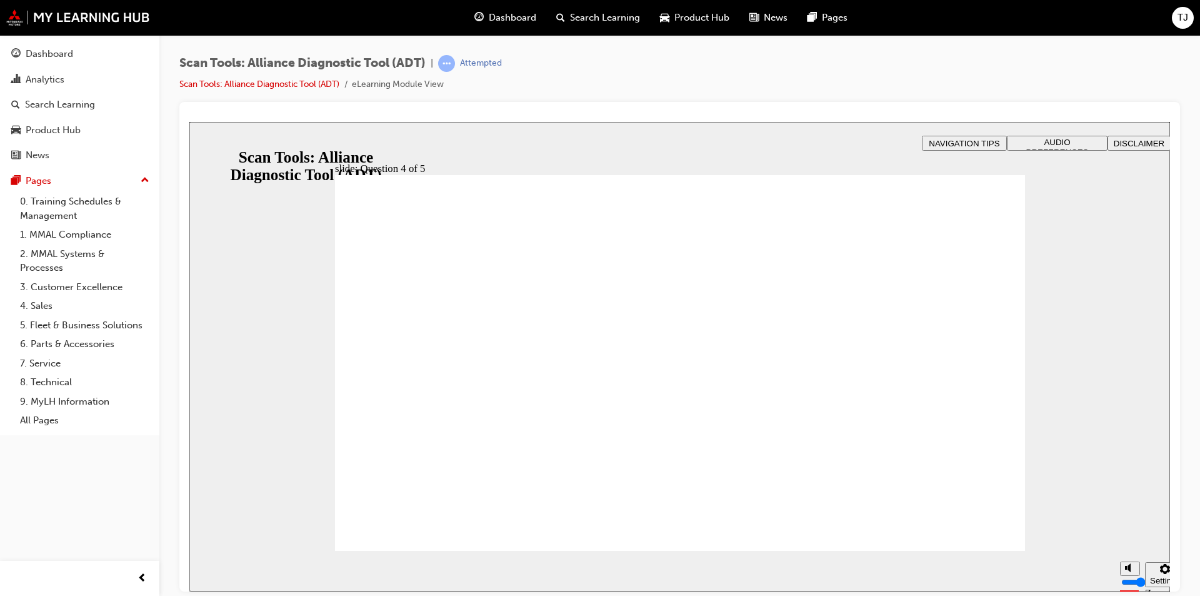
radio input "true"
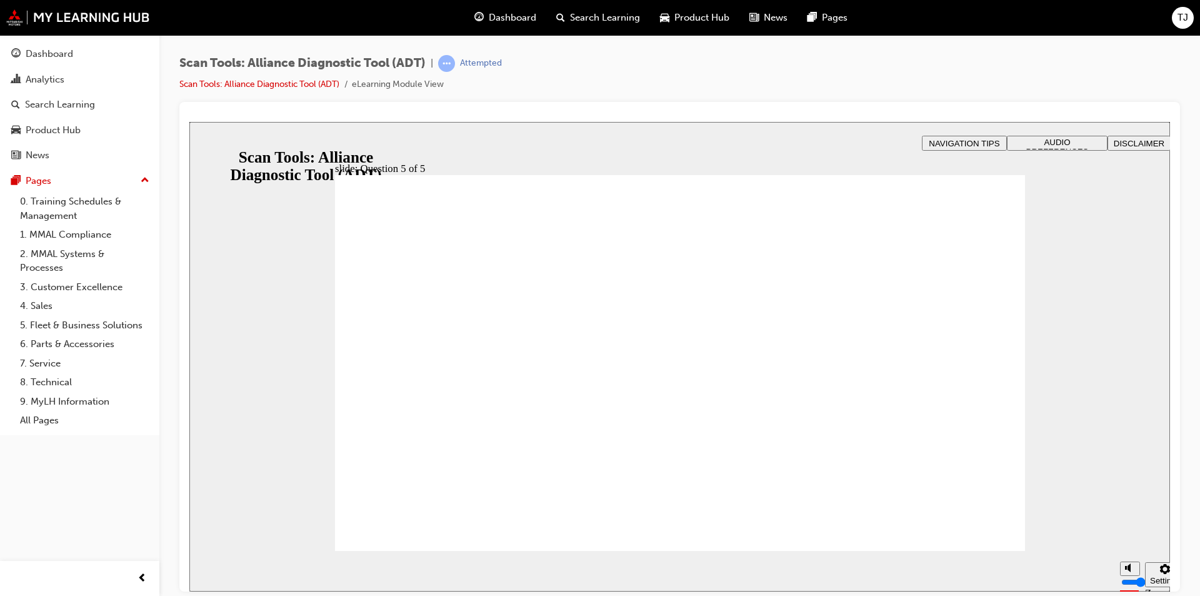
radio input "true"
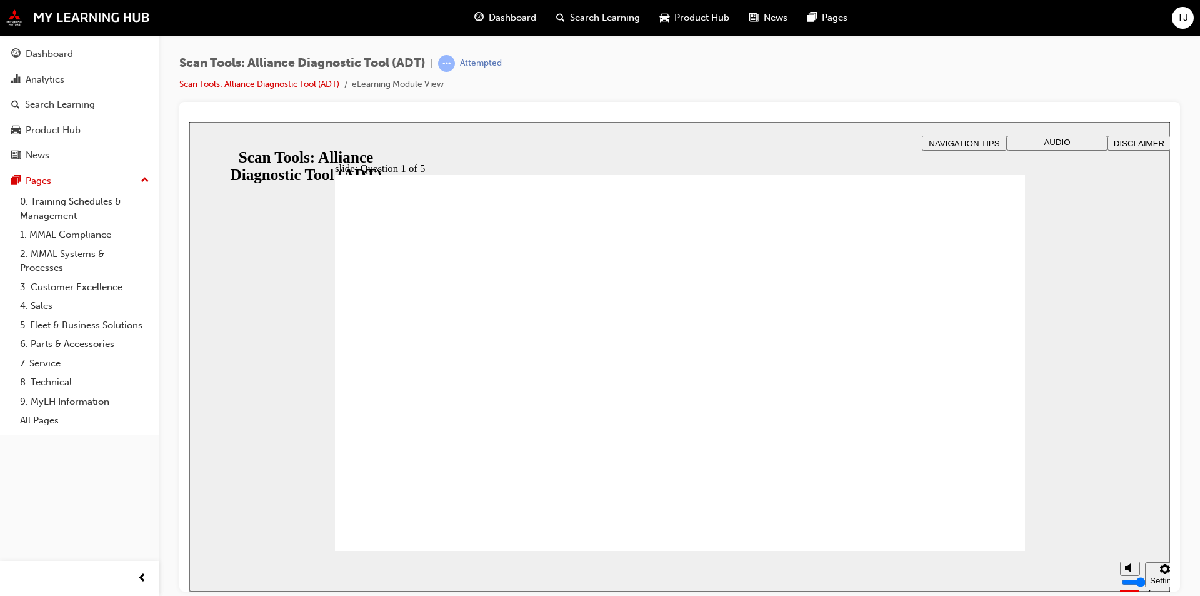
radio input "true"
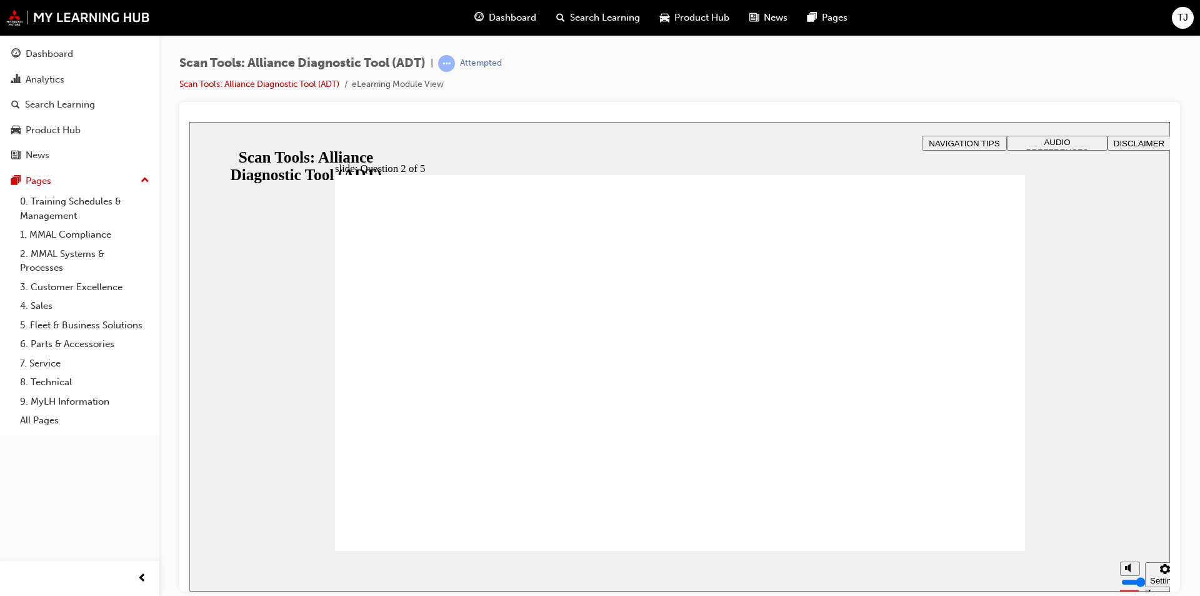
radio input "true"
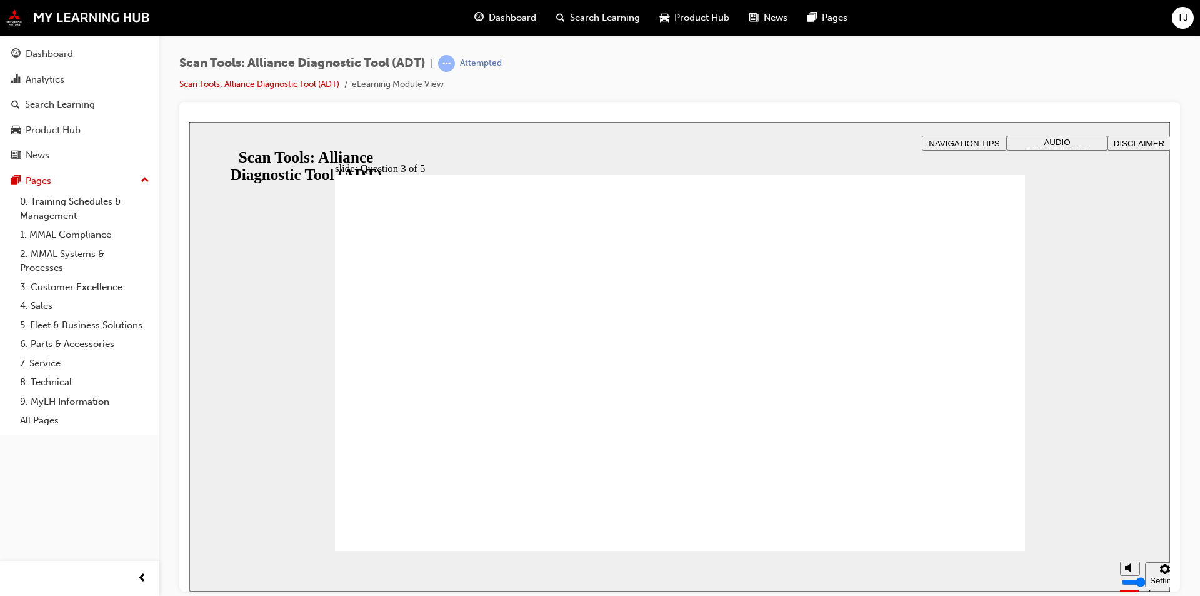
radio input "true"
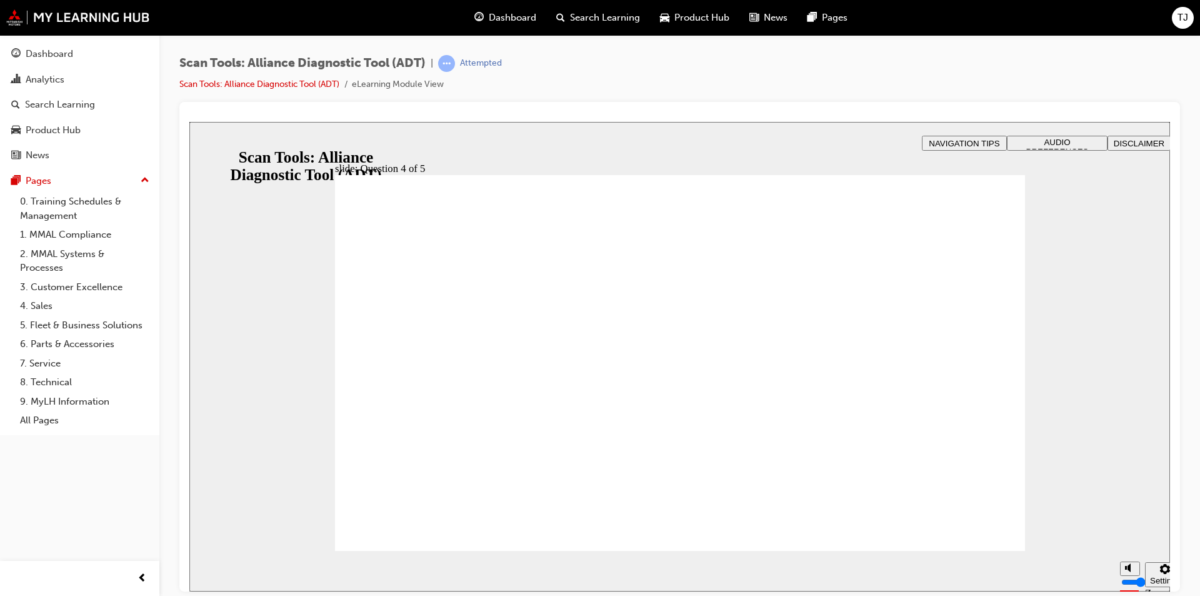
radio input "true"
drag, startPoint x: 413, startPoint y: 525, endPoint x: 409, endPoint y: 516, distance: 9.5
